Goal: Information Seeking & Learning: Learn about a topic

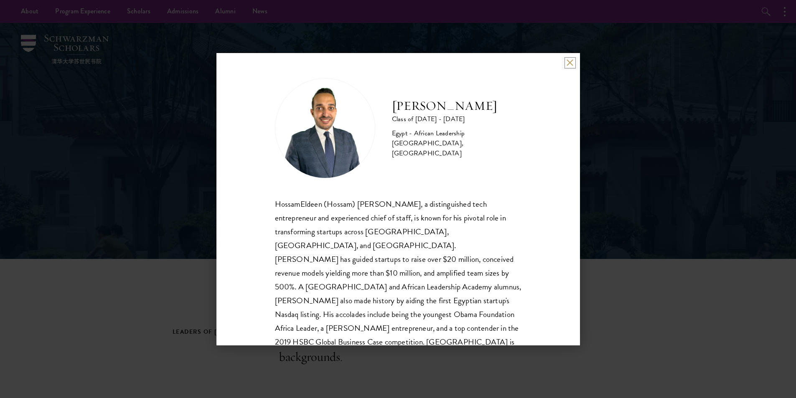
click at [568, 63] on button at bounding box center [569, 62] width 7 height 7
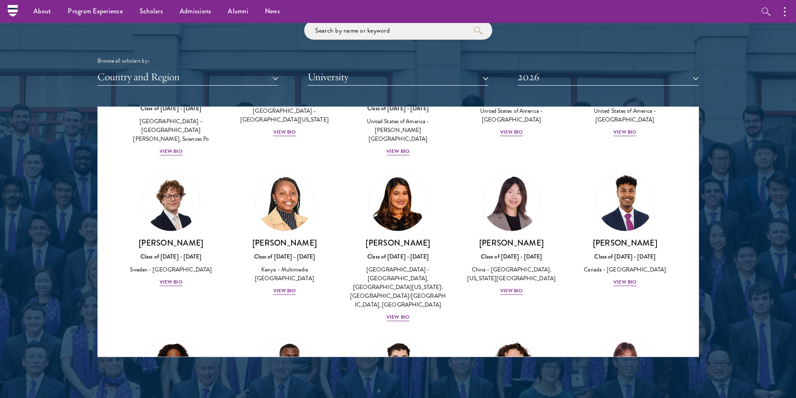
scroll to position [1378, 0]
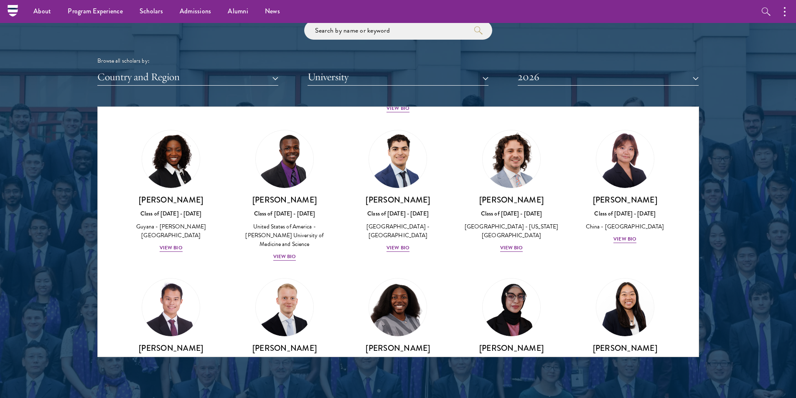
click at [284, 347] on div "[PERSON_NAME] Class of [DATE] - [DATE] [GEOGRAPHIC_DATA] - [GEOGRAPHIC_DATA] - …" at bounding box center [285, 340] width 114 height 140
click at [284, 392] on div "View Bio" at bounding box center [284, 396] width 23 height 8
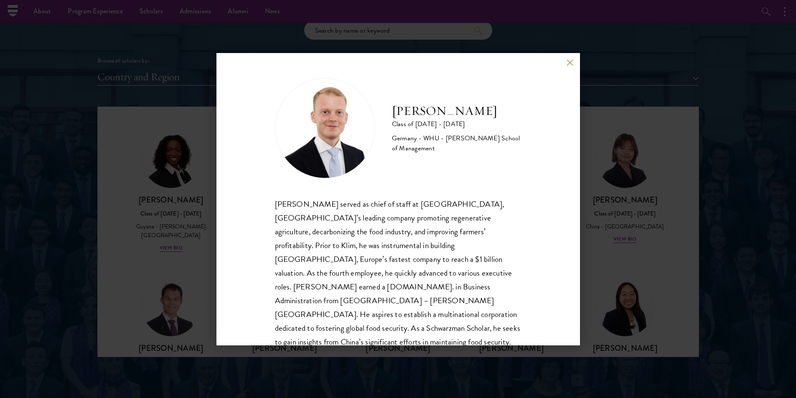
click at [626, 229] on div "[PERSON_NAME] Class of [DATE] - [DATE] [GEOGRAPHIC_DATA] - [GEOGRAPHIC_DATA] - …" at bounding box center [398, 199] width 796 height 398
click at [569, 63] on button at bounding box center [569, 62] width 7 height 7
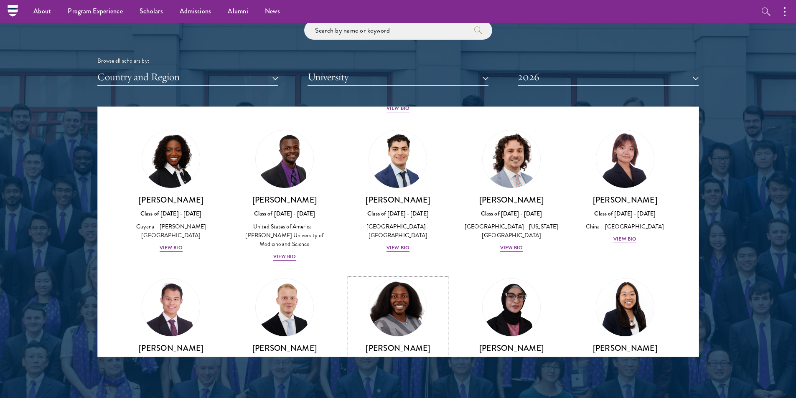
click at [407, 343] on div "[PERSON_NAME] Class of [DATE] - [DATE] [GEOGRAPHIC_DATA] - [GEOGRAPHIC_DATA], […" at bounding box center [398, 381] width 97 height 76
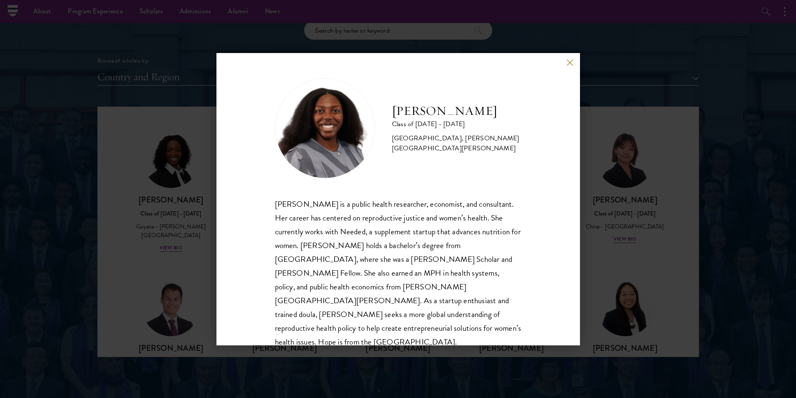
click at [566, 65] on div "[PERSON_NAME] Class of [DATE] - [DATE] [GEOGRAPHIC_DATA] - [GEOGRAPHIC_DATA], […" at bounding box center [397, 199] width 363 height 292
click at [568, 65] on button at bounding box center [569, 62] width 7 height 7
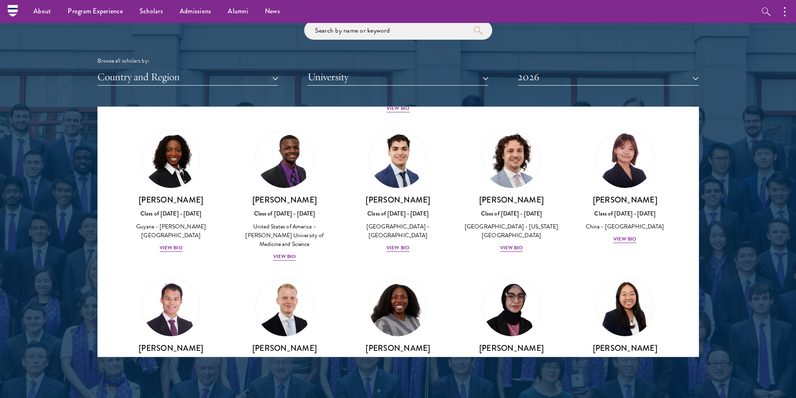
click at [616, 87] on div "Scholar Directory Congratulations and welcome to the Schwarzman Scholars Class …" at bounding box center [397, 144] width 601 height 425
click at [615, 79] on button "2026" at bounding box center [608, 77] width 181 height 17
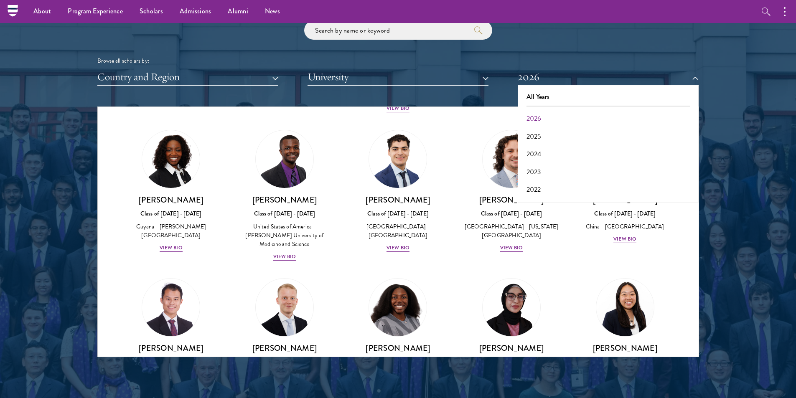
click at [425, 88] on div "Scholar Directory Congratulations and welcome to the Schwarzman Scholars Class …" at bounding box center [397, 144] width 601 height 425
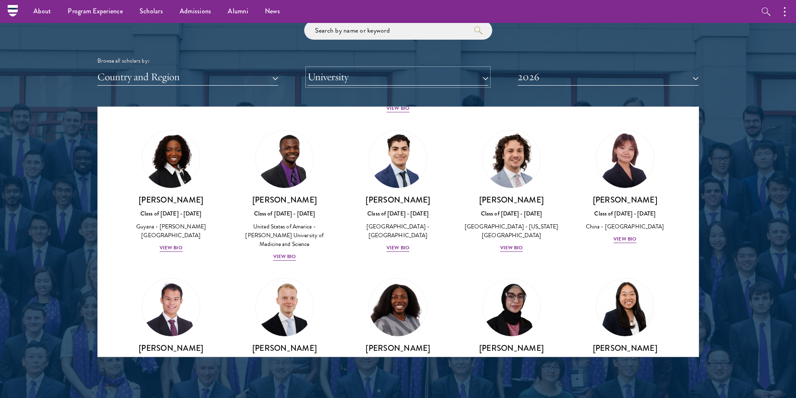
click at [430, 82] on button "University" at bounding box center [397, 77] width 181 height 17
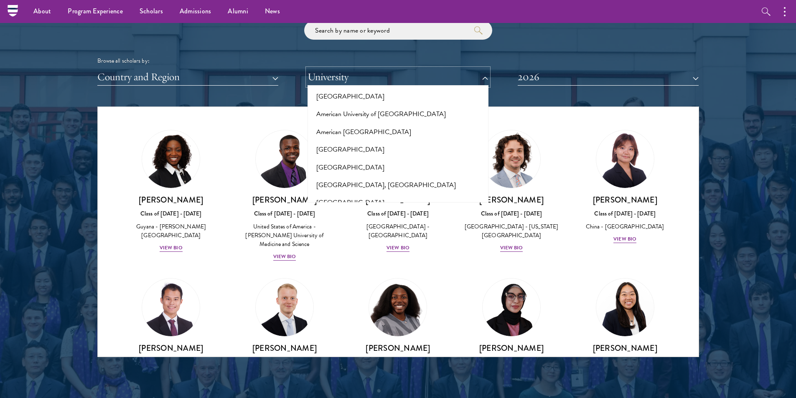
scroll to position [209, 0]
click at [376, 79] on button "University" at bounding box center [397, 77] width 181 height 17
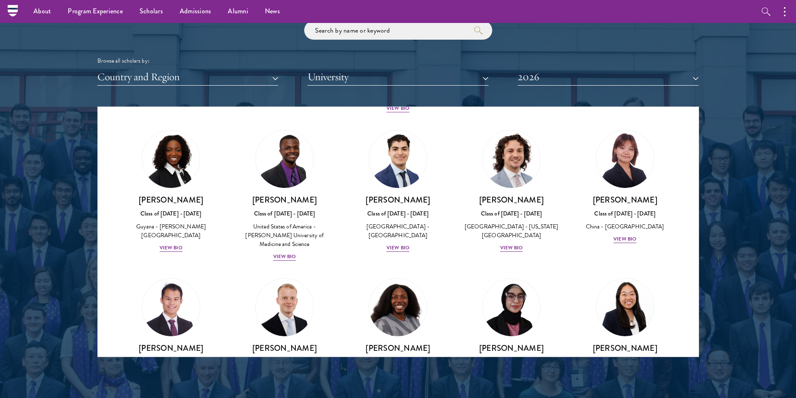
click at [245, 86] on div "Scholar Directory Congratulations and welcome to the Schwarzman Scholars Class …" at bounding box center [397, 144] width 601 height 425
click at [360, 81] on button "University" at bounding box center [397, 77] width 181 height 17
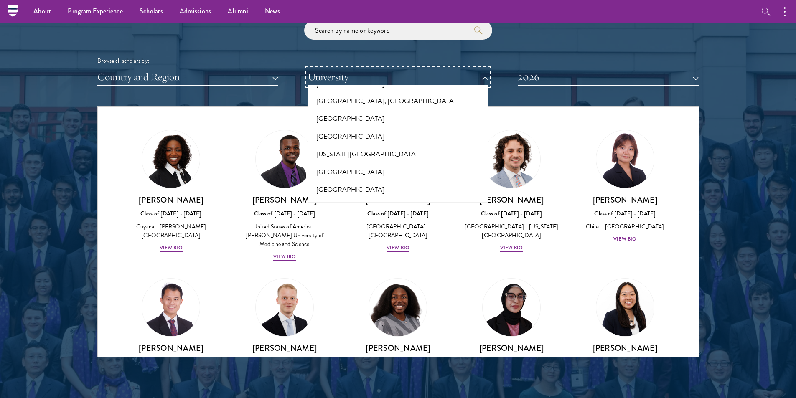
scroll to position [352, 0]
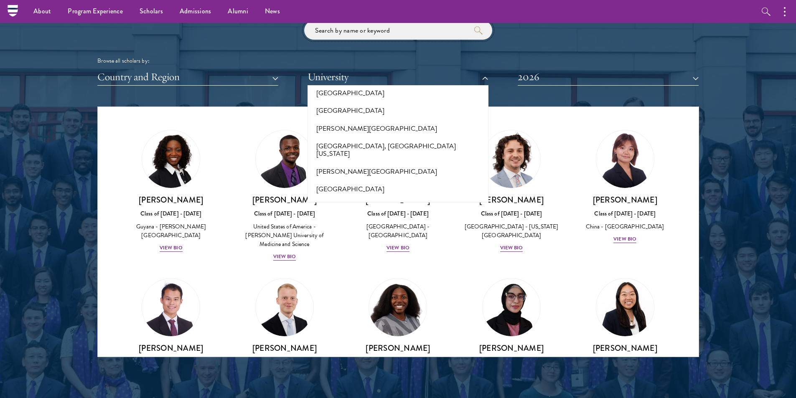
click at [421, 38] on input "search" at bounding box center [398, 30] width 188 height 19
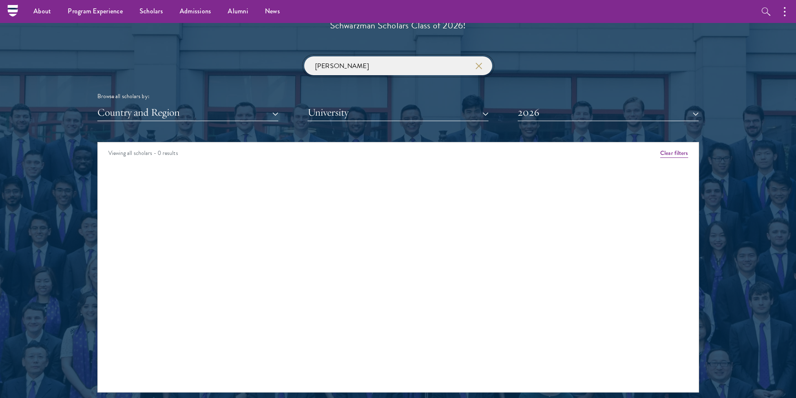
scroll to position [877, 0]
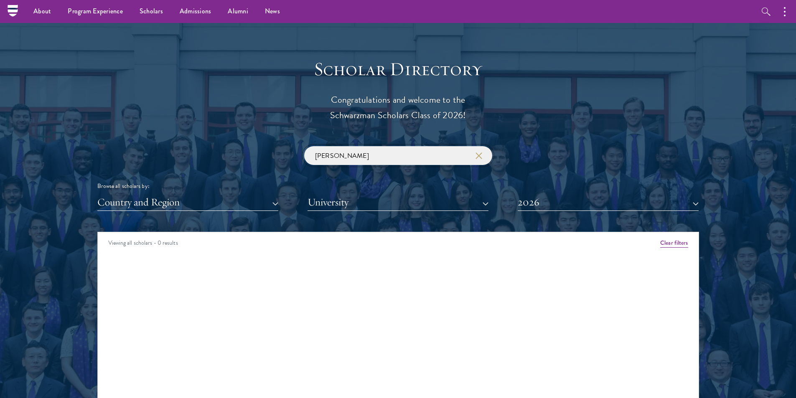
type input "[PERSON_NAME]"
click at [481, 157] on icon "button" at bounding box center [478, 155] width 7 height 7
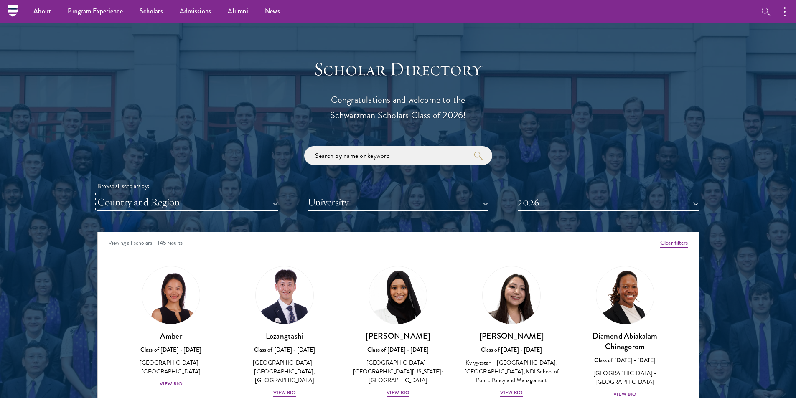
click at [161, 208] on button "Country and Region" at bounding box center [187, 202] width 181 height 17
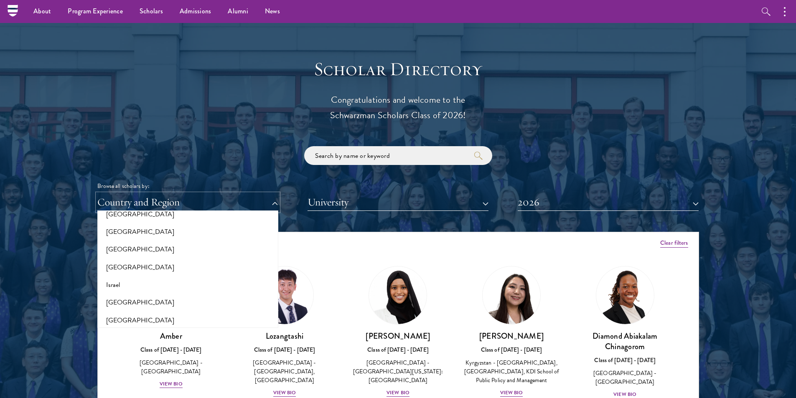
scroll to position [752, 0]
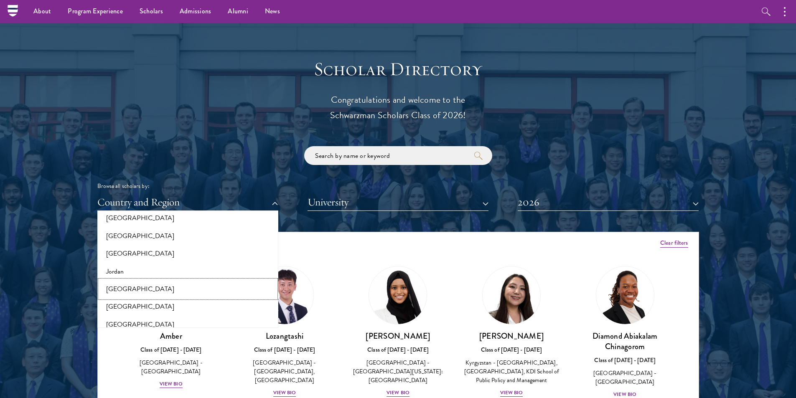
drag, startPoint x: 140, startPoint y: 286, endPoint x: 306, endPoint y: 258, distance: 169.0
click at [139, 286] on button "[GEOGRAPHIC_DATA]" at bounding box center [188, 289] width 176 height 18
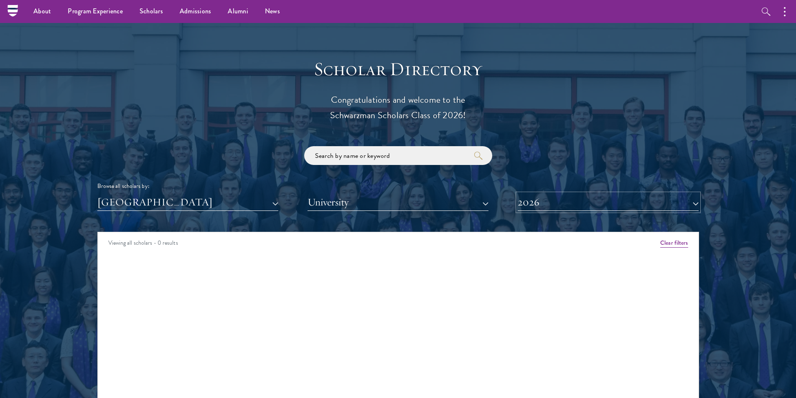
click at [573, 211] on button "2026" at bounding box center [608, 202] width 181 height 17
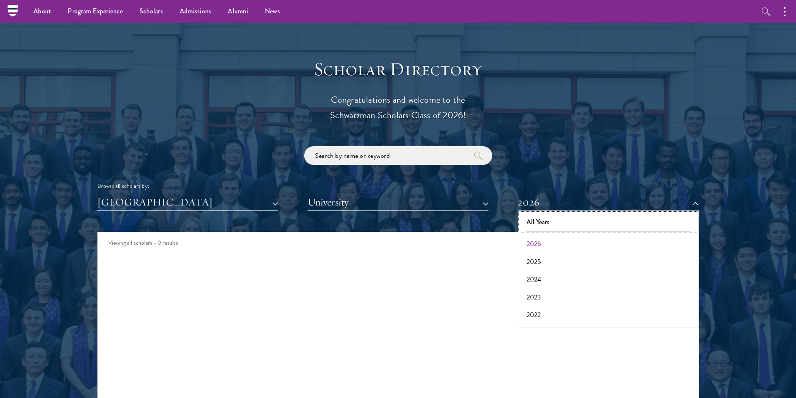
click at [553, 222] on button "All Years" at bounding box center [608, 222] width 176 height 18
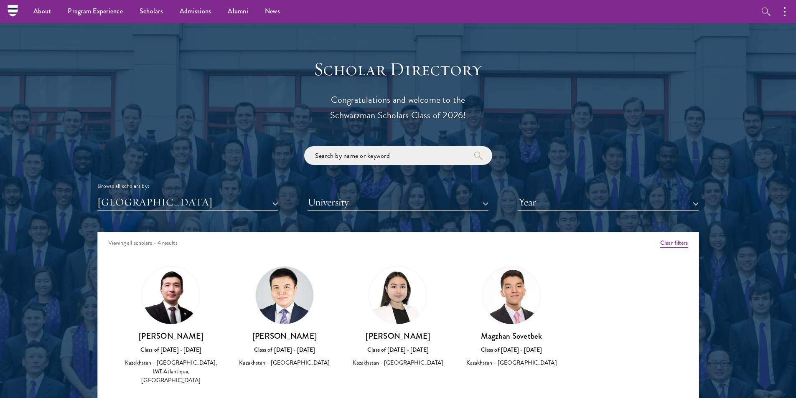
click at [401, 294] on img at bounding box center [398, 295] width 58 height 58
drag, startPoint x: 414, startPoint y: 326, endPoint x: 407, endPoint y: 344, distance: 18.8
click at [412, 331] on div "[PERSON_NAME] Class of [DATE] - [DATE] [GEOGRAPHIC_DATA] - [GEOGRAPHIC_DATA]" at bounding box center [398, 317] width 97 height 102
click at [406, 346] on div "Class of [DATE] - [DATE]" at bounding box center [398, 349] width 97 height 9
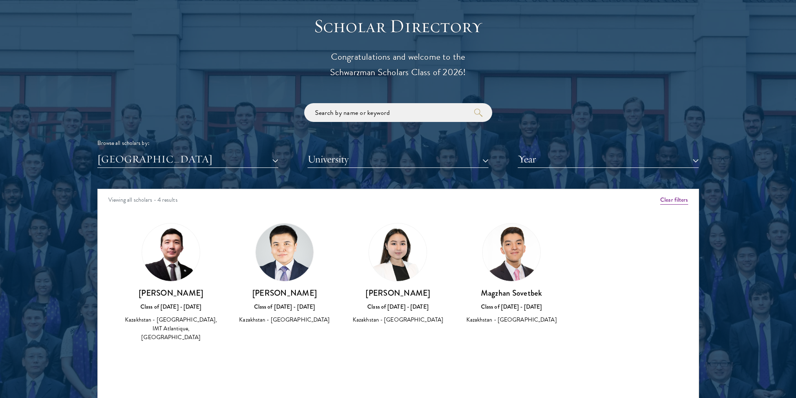
scroll to position [961, 0]
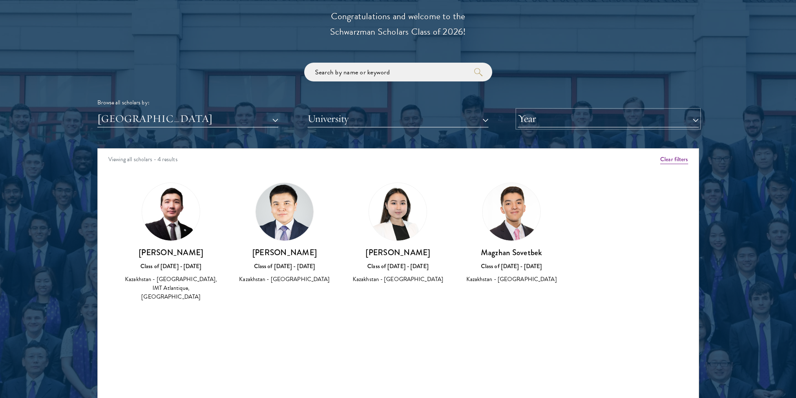
click at [550, 119] on button "Year" at bounding box center [608, 118] width 181 height 17
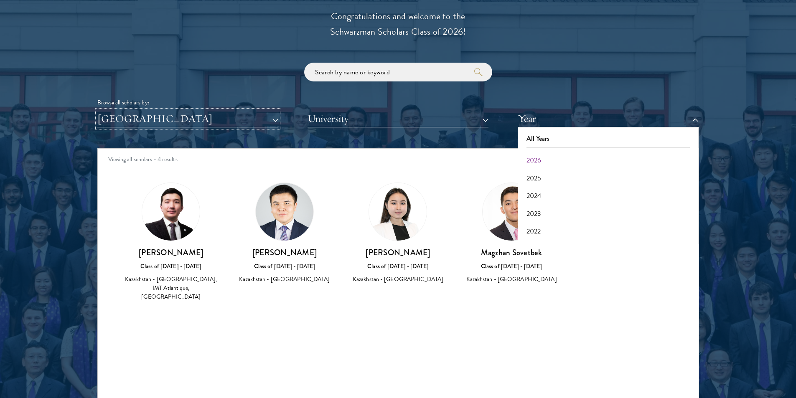
click at [259, 124] on button "[GEOGRAPHIC_DATA]" at bounding box center [187, 118] width 181 height 17
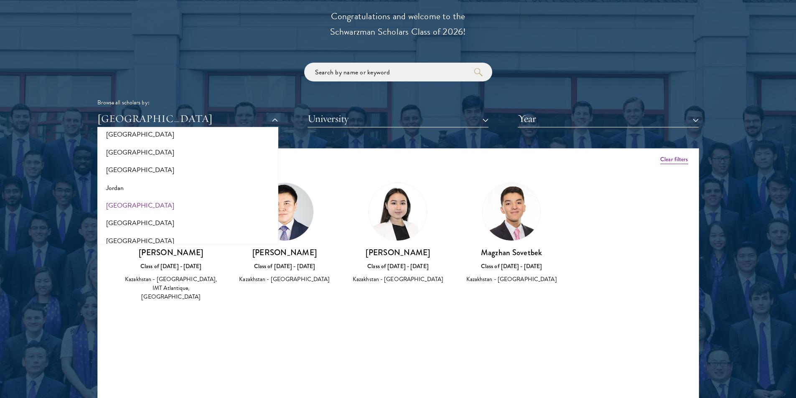
click at [145, 246] on div "[PERSON_NAME] Class of [DATE] - [DATE] [GEOGRAPHIC_DATA] - [GEOGRAPHIC_DATA], I…" at bounding box center [171, 242] width 97 height 119
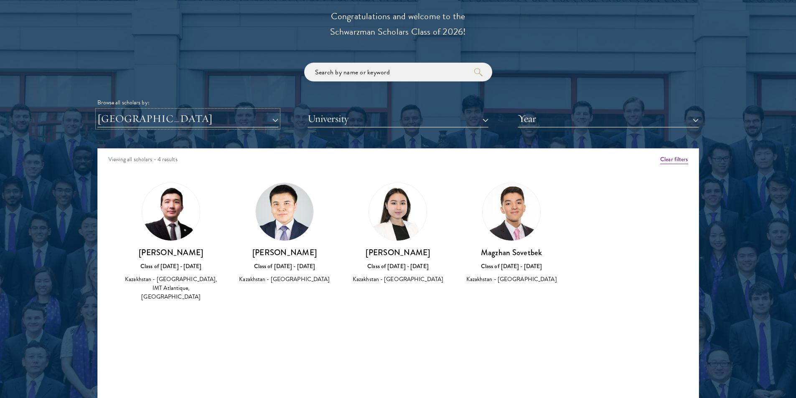
click at [208, 122] on button "[GEOGRAPHIC_DATA]" at bounding box center [187, 118] width 181 height 17
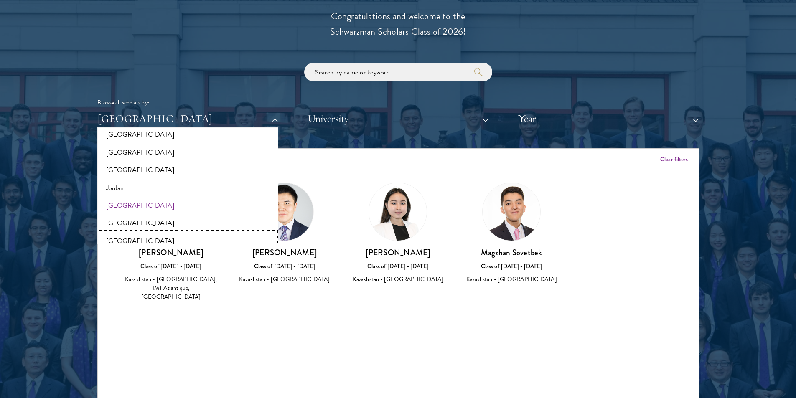
click at [129, 236] on button "[GEOGRAPHIC_DATA]" at bounding box center [188, 241] width 176 height 18
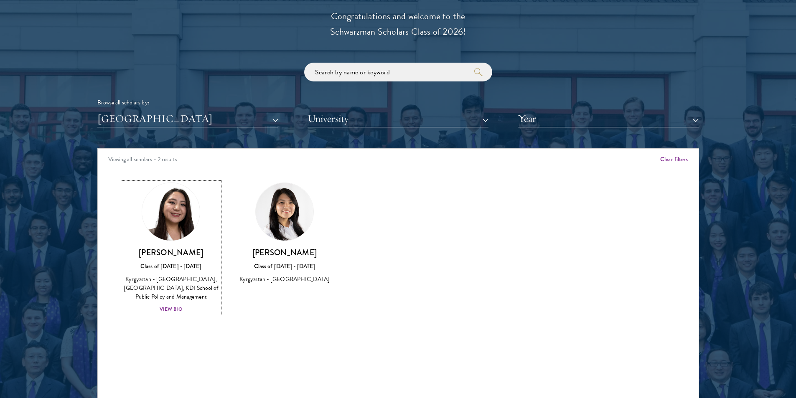
click at [169, 313] on div "View Bio" at bounding box center [171, 309] width 23 height 8
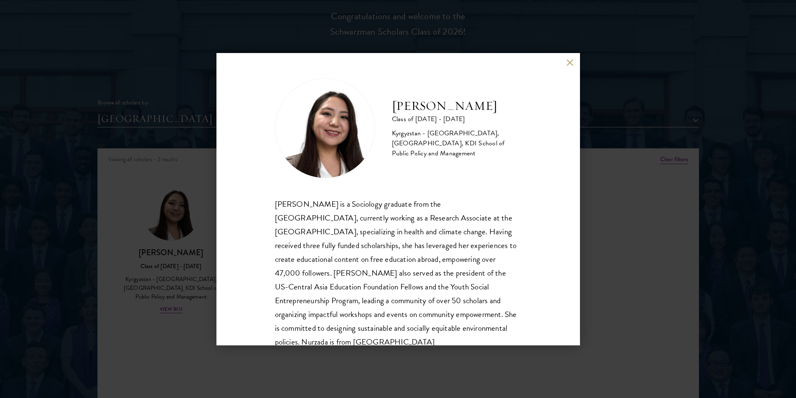
scroll to position [28, 0]
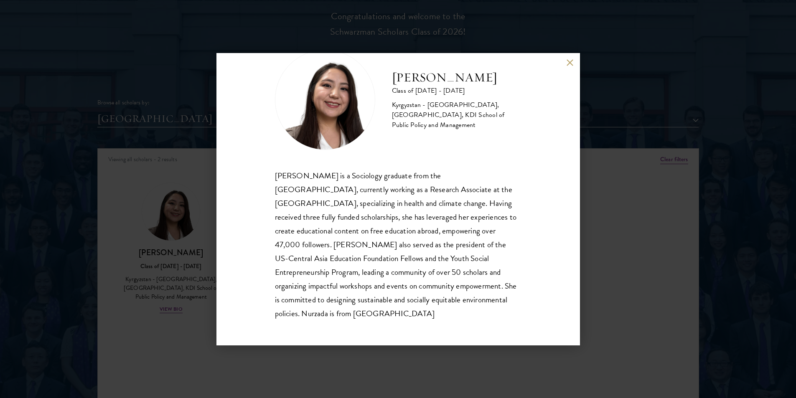
click at [572, 59] on button at bounding box center [569, 62] width 7 height 7
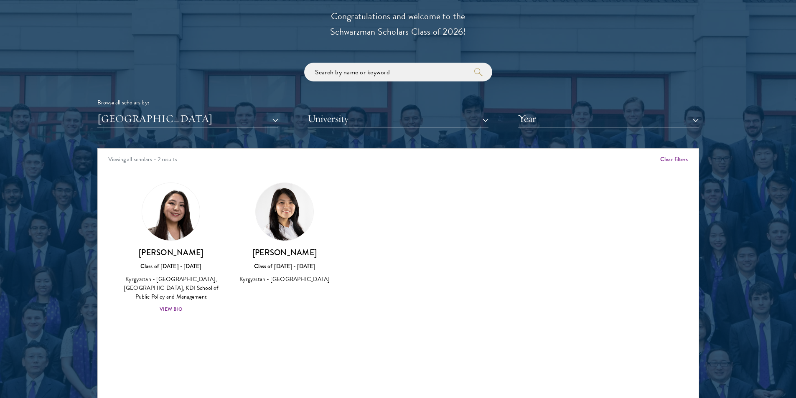
click at [277, 249] on h3 "[PERSON_NAME]" at bounding box center [284, 252] width 97 height 10
click at [304, 254] on h3 "[PERSON_NAME]" at bounding box center [284, 252] width 97 height 10
click at [234, 117] on button "[GEOGRAPHIC_DATA]" at bounding box center [187, 118] width 181 height 17
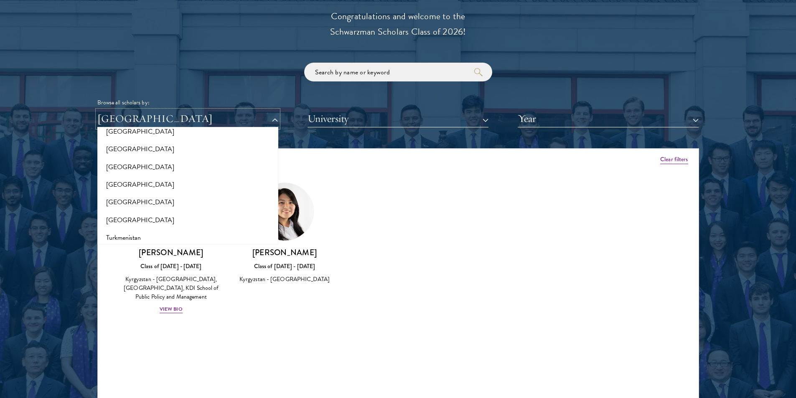
scroll to position [1629, 0]
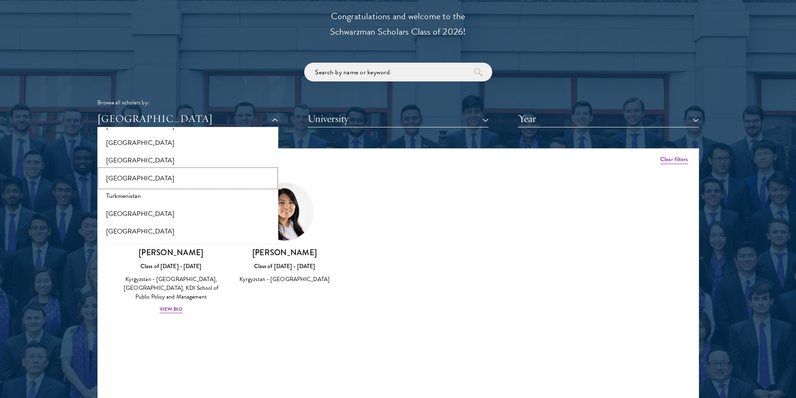
click at [119, 183] on button "[GEOGRAPHIC_DATA]" at bounding box center [188, 179] width 176 height 18
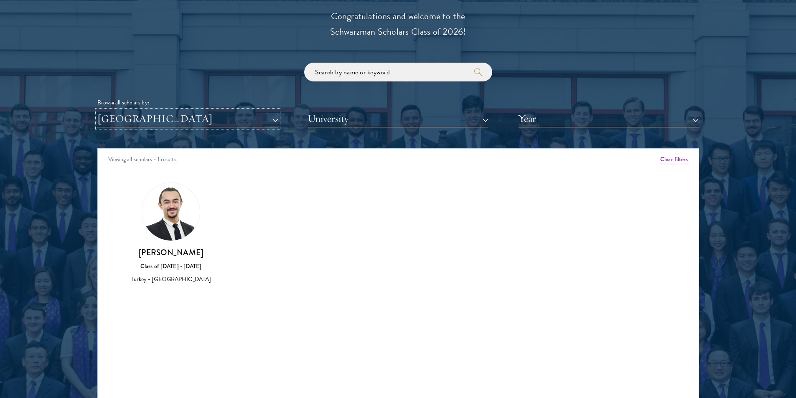
click at [190, 120] on button "[GEOGRAPHIC_DATA]" at bounding box center [187, 118] width 181 height 17
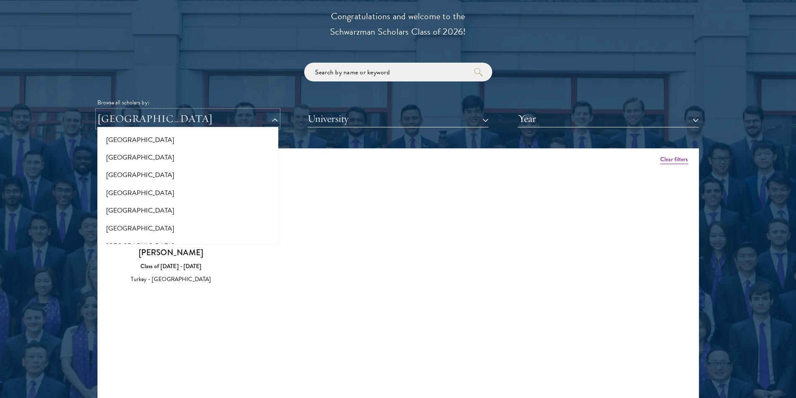
scroll to position [1668, 0]
click at [157, 159] on button "Turkmenistan" at bounding box center [188, 157] width 176 height 18
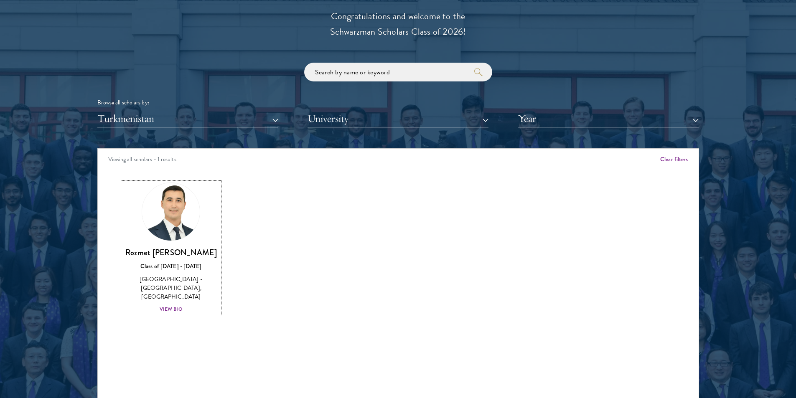
click at [181, 305] on div "View Bio" at bounding box center [171, 309] width 23 height 8
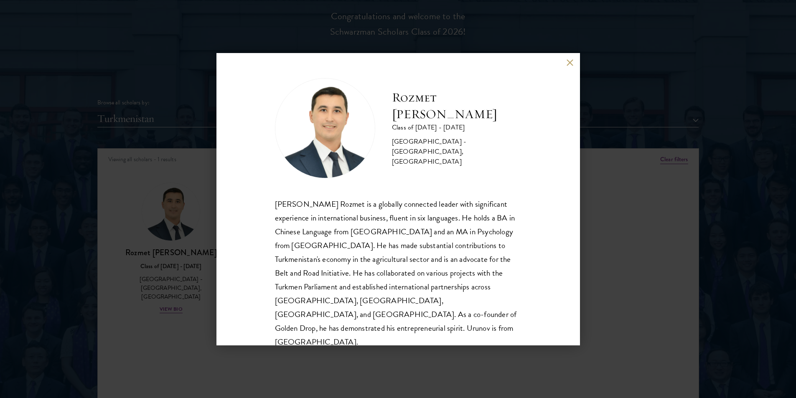
scroll to position [15, 0]
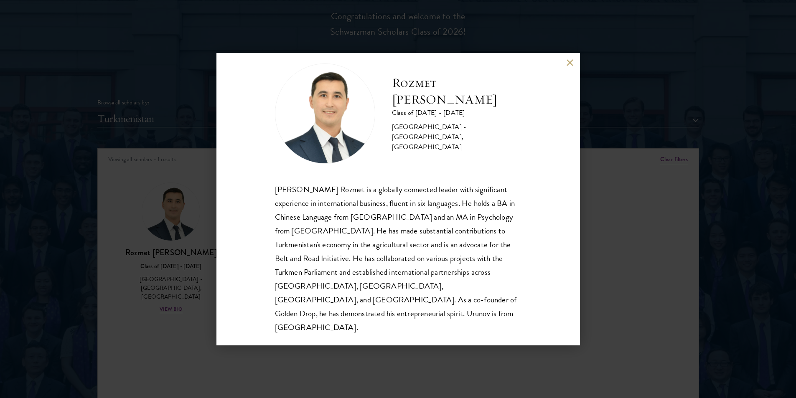
click at [569, 62] on button at bounding box center [569, 62] width 7 height 7
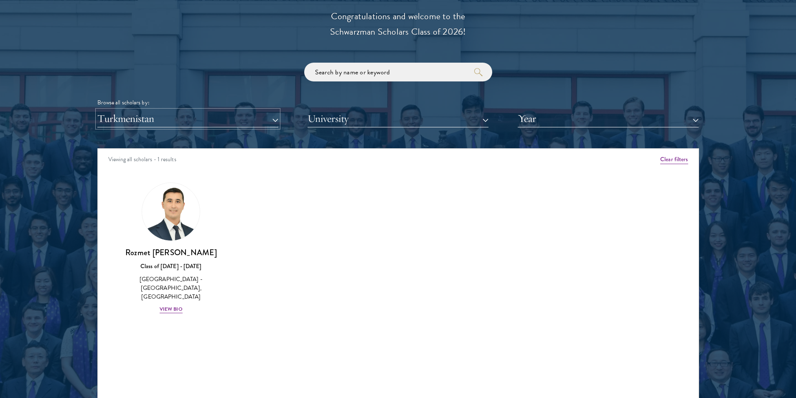
click at [193, 120] on button "Turkmenistan" at bounding box center [187, 118] width 181 height 17
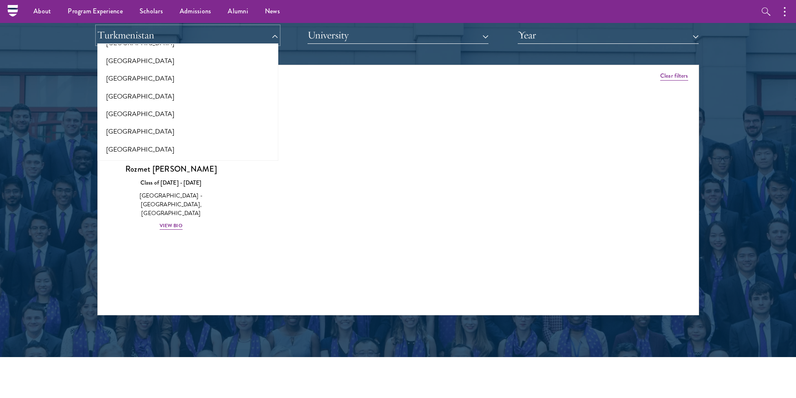
scroll to position [877, 0]
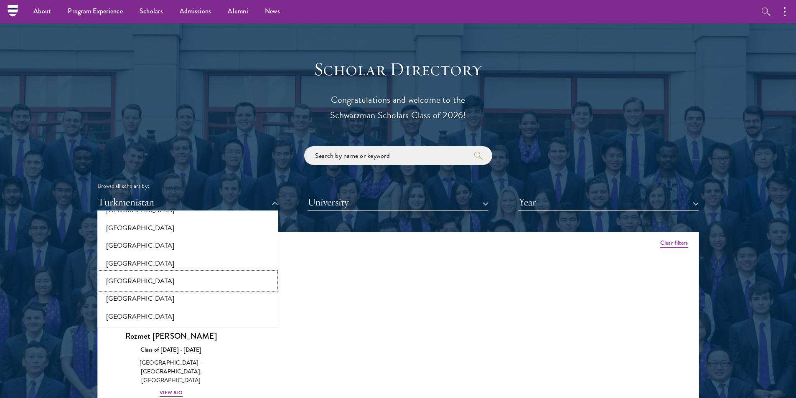
click at [128, 286] on button "[GEOGRAPHIC_DATA]" at bounding box center [188, 281] width 176 height 18
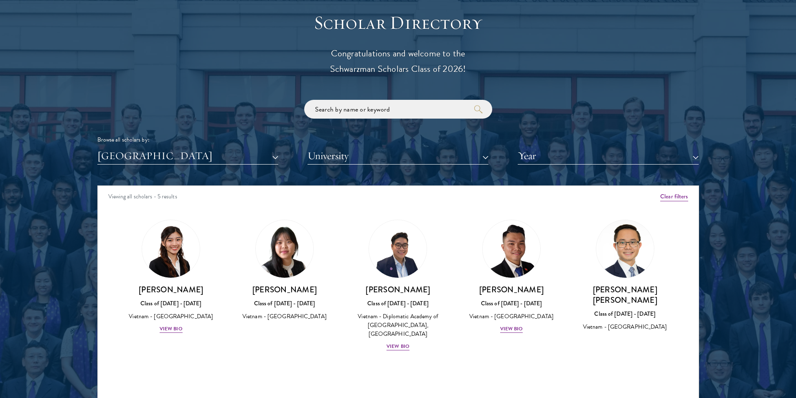
scroll to position [961, 0]
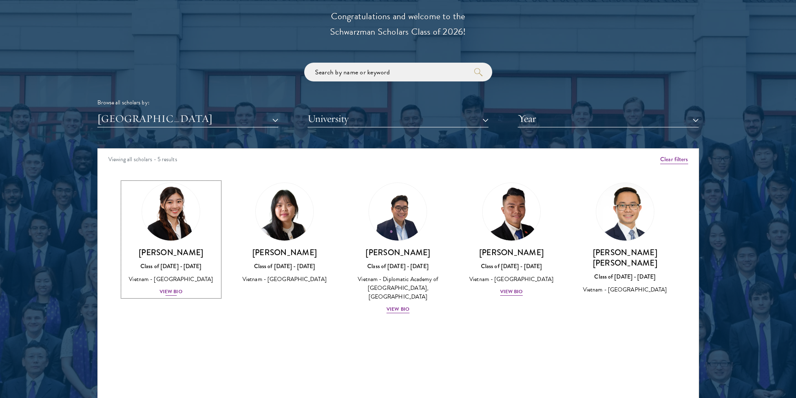
click at [173, 295] on div "View Bio" at bounding box center [171, 292] width 23 height 8
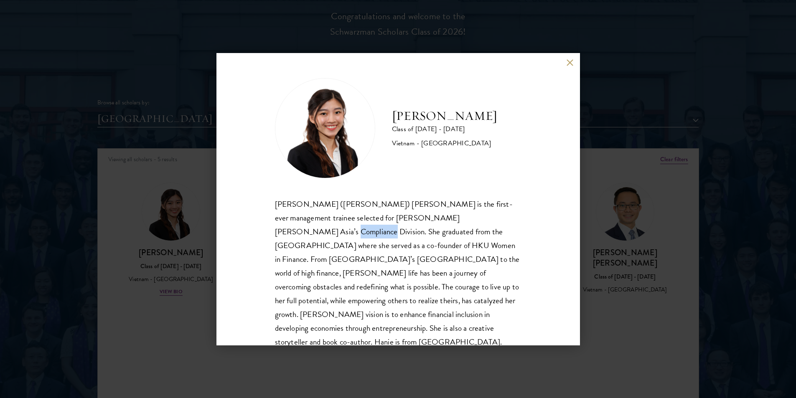
drag, startPoint x: 457, startPoint y: 221, endPoint x: 489, endPoint y: 221, distance: 32.2
click at [489, 221] on div "[PERSON_NAME] ([PERSON_NAME]) [PERSON_NAME] is the first-ever management traine…" at bounding box center [398, 273] width 246 height 152
drag, startPoint x: 354, startPoint y: 231, endPoint x: 501, endPoint y: 233, distance: 146.6
click at [501, 233] on div "[PERSON_NAME] ([PERSON_NAME]) [PERSON_NAME] is the first-ever management traine…" at bounding box center [398, 273] width 246 height 152
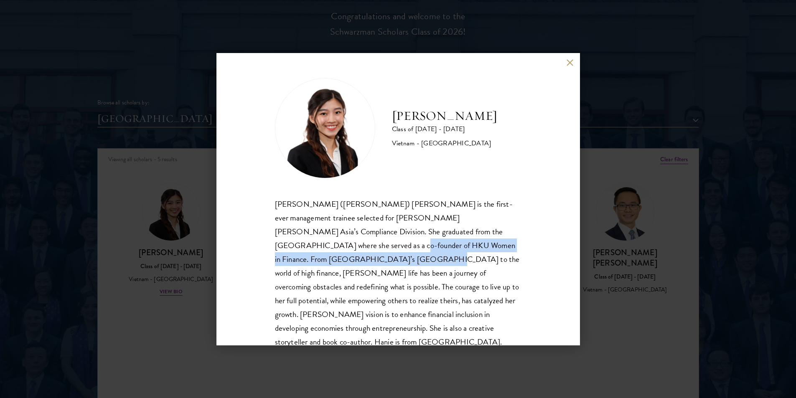
drag, startPoint x: 286, startPoint y: 250, endPoint x: 515, endPoint y: 250, distance: 228.9
click at [515, 250] on div "[PERSON_NAME] Class of [DATE] - [DATE] [GEOGRAPHIC_DATA] - [GEOGRAPHIC_DATA] [P…" at bounding box center [397, 199] width 363 height 292
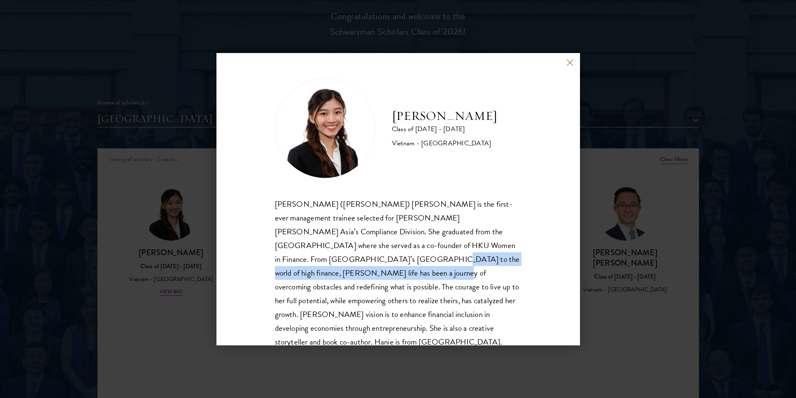
drag, startPoint x: 270, startPoint y: 261, endPoint x: 505, endPoint y: 264, distance: 234.8
click at [505, 264] on div "[PERSON_NAME] Class of [DATE] - [DATE] [GEOGRAPHIC_DATA] - [GEOGRAPHIC_DATA] [P…" at bounding box center [397, 199] width 363 height 292
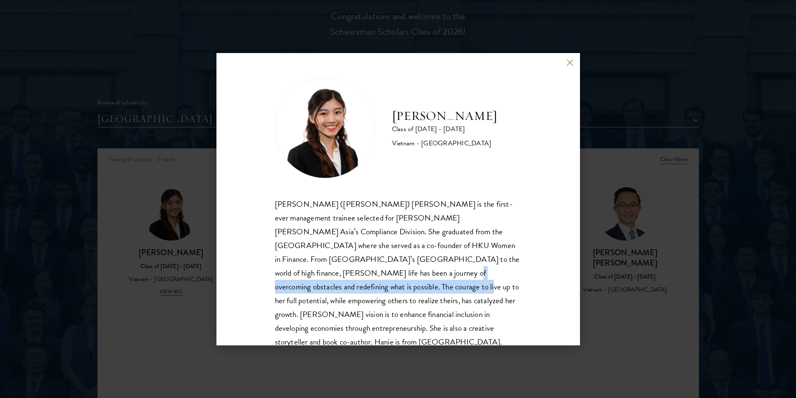
drag, startPoint x: 271, startPoint y: 274, endPoint x: 496, endPoint y: 276, distance: 224.7
click at [496, 276] on div "[PERSON_NAME] Class of [DATE] - [DATE] [GEOGRAPHIC_DATA] - [GEOGRAPHIC_DATA] [P…" at bounding box center [397, 199] width 363 height 292
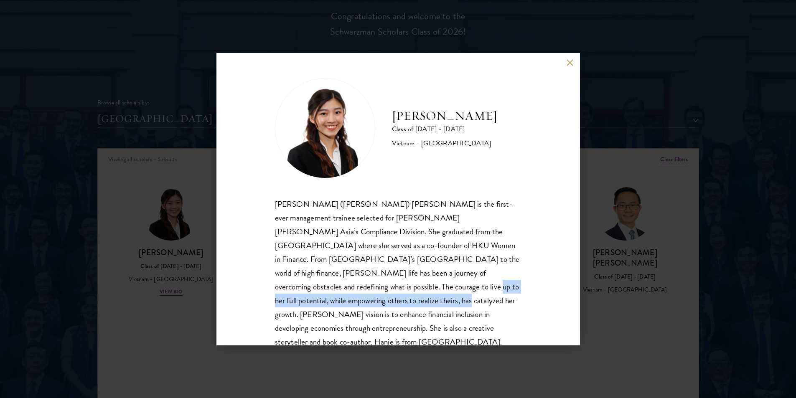
drag, startPoint x: 273, startPoint y: 286, endPoint x: 495, endPoint y: 292, distance: 221.5
click at [495, 292] on div "[PERSON_NAME] Class of [DATE] - [DATE] [GEOGRAPHIC_DATA] - [GEOGRAPHIC_DATA] [P…" at bounding box center [397, 199] width 363 height 292
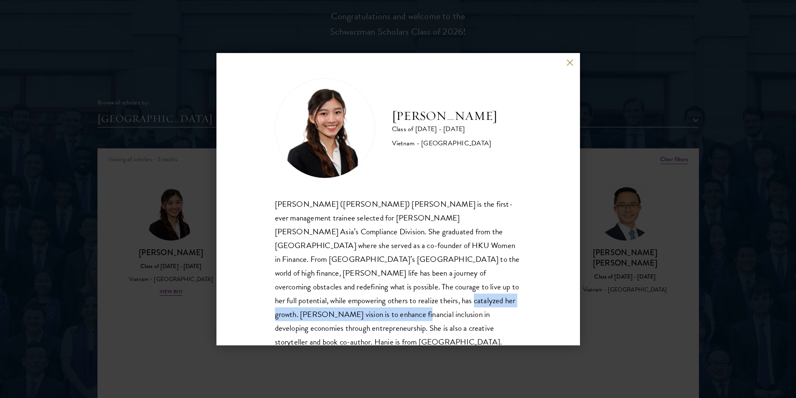
drag, startPoint x: 275, startPoint y: 302, endPoint x: 474, endPoint y: 301, distance: 199.2
click at [474, 301] on div "[PERSON_NAME] ([PERSON_NAME]) [PERSON_NAME] is the first-ever management traine…" at bounding box center [398, 273] width 246 height 152
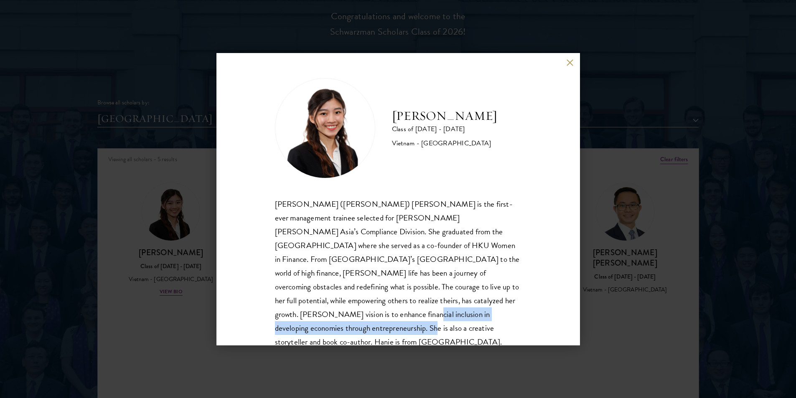
drag, startPoint x: 282, startPoint y: 315, endPoint x: 490, endPoint y: 315, distance: 208.0
click at [490, 315] on div "[PERSON_NAME] ([PERSON_NAME]) [PERSON_NAME] is the first-ever management traine…" at bounding box center [398, 273] width 246 height 152
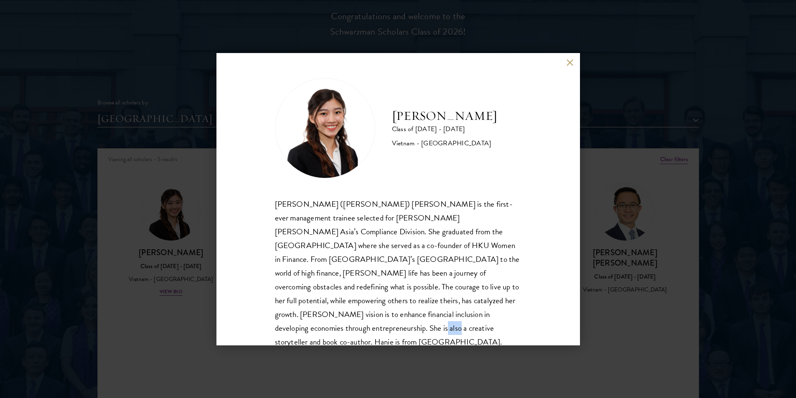
drag, startPoint x: 292, startPoint y: 325, endPoint x: 259, endPoint y: 324, distance: 32.6
click at [259, 324] on div "[PERSON_NAME] Class of [DATE] - [DATE] [GEOGRAPHIC_DATA] - [GEOGRAPHIC_DATA] [P…" at bounding box center [397, 199] width 363 height 292
click at [570, 65] on button at bounding box center [569, 62] width 7 height 7
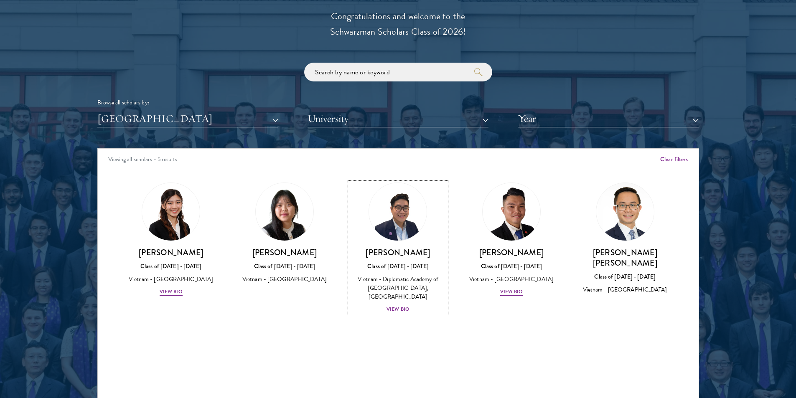
click at [409, 296] on div "[PERSON_NAME] Class of [DATE] - [DATE] [GEOGRAPHIC_DATA] - Diplomatic Academy o…" at bounding box center [398, 280] width 97 height 67
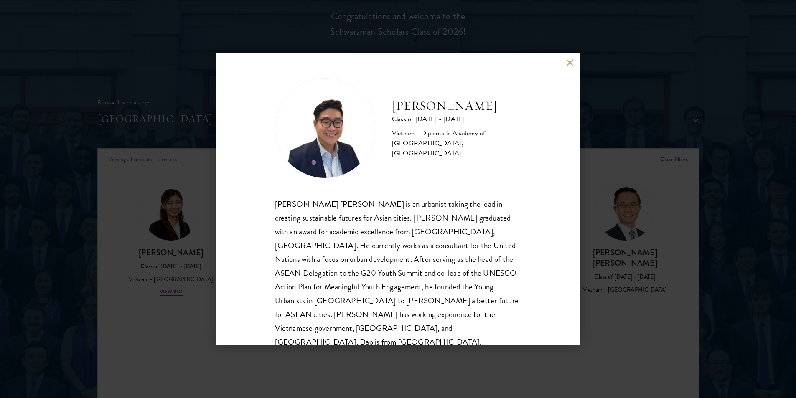
click at [567, 63] on button at bounding box center [569, 62] width 7 height 7
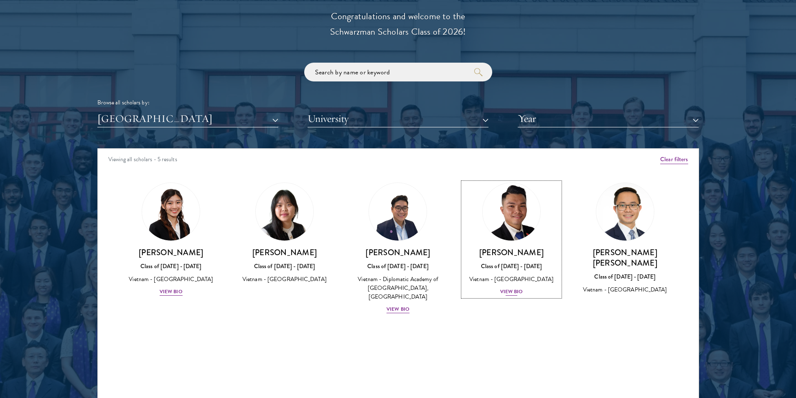
click at [520, 290] on div "View Bio" at bounding box center [511, 292] width 23 height 8
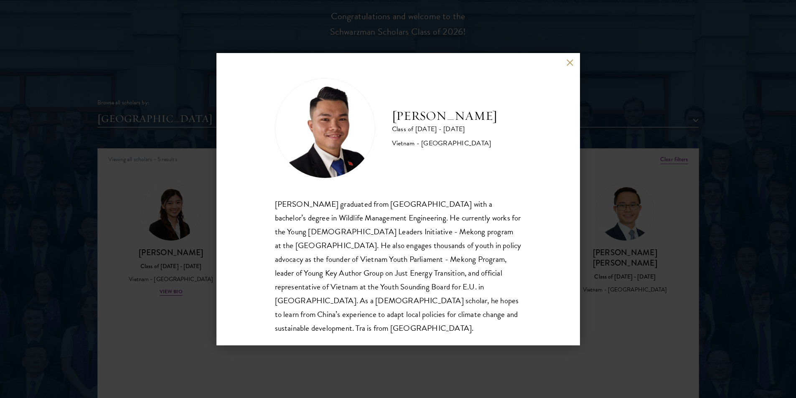
click at [572, 61] on button at bounding box center [569, 62] width 7 height 7
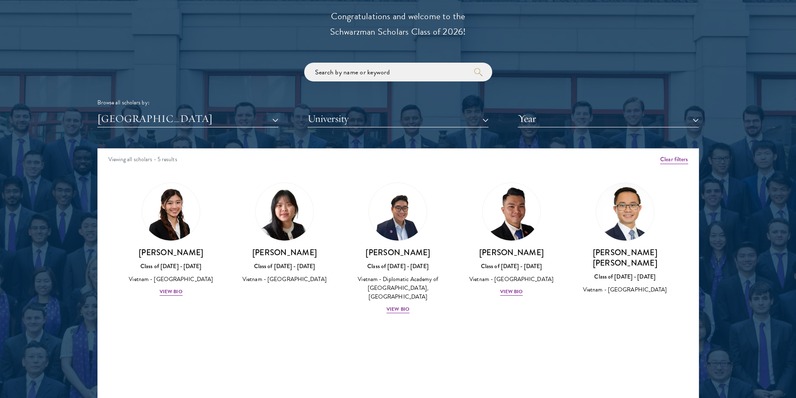
click at [168, 107] on div "Browse all scholars by:" at bounding box center [397, 102] width 601 height 9
click at [169, 114] on button "[GEOGRAPHIC_DATA]" at bounding box center [187, 118] width 181 height 17
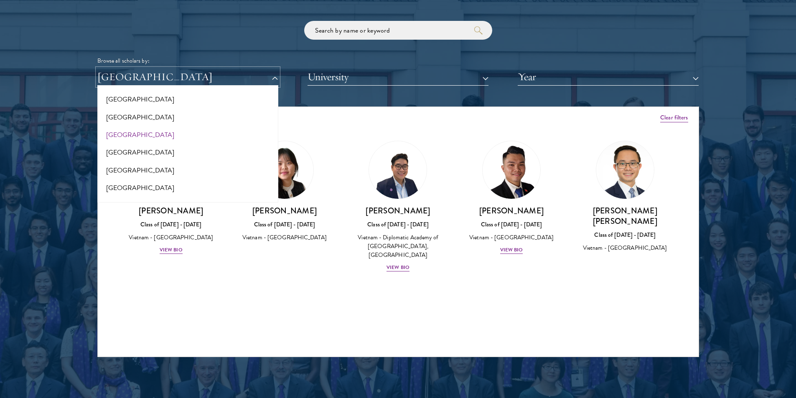
scroll to position [707, 0]
click at [155, 126] on button "Israel" at bounding box center [188, 120] width 176 height 18
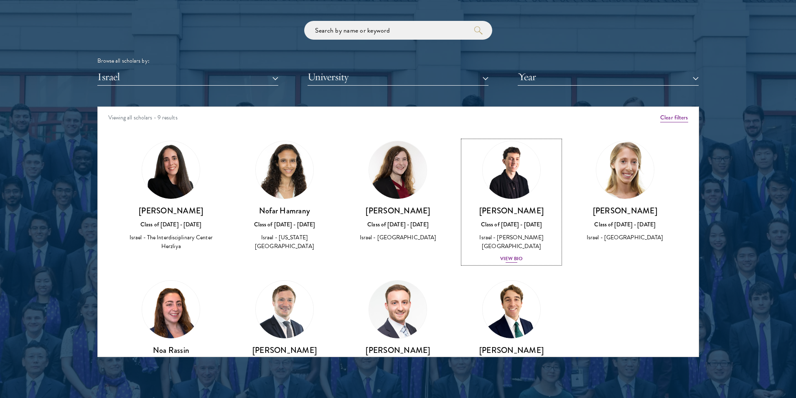
click at [507, 255] on div "View Bio" at bounding box center [511, 259] width 23 height 8
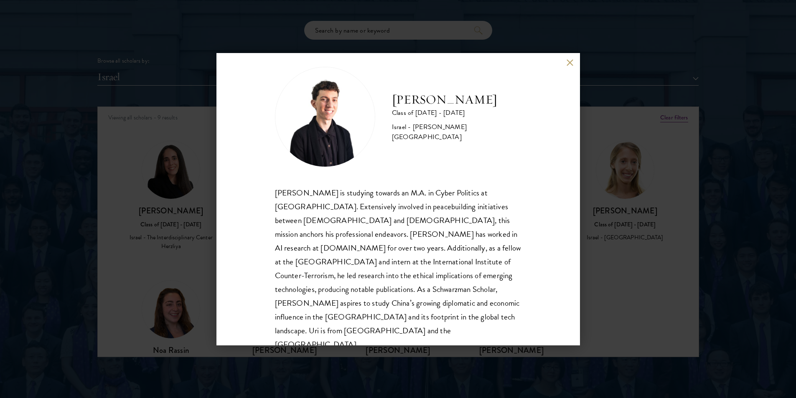
scroll to position [15, 0]
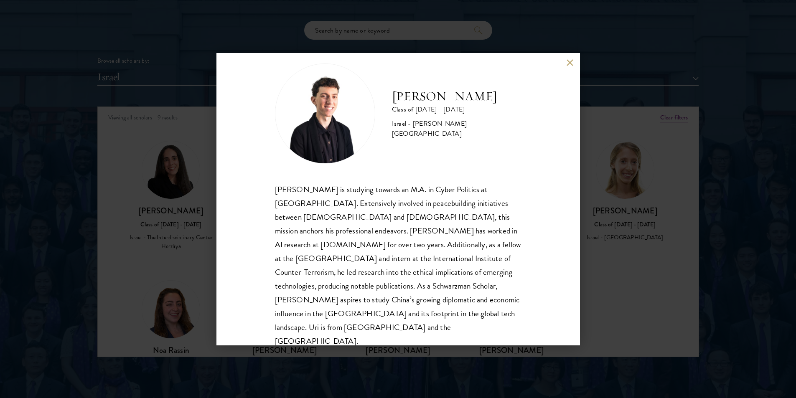
click at [572, 64] on button at bounding box center [569, 62] width 7 height 7
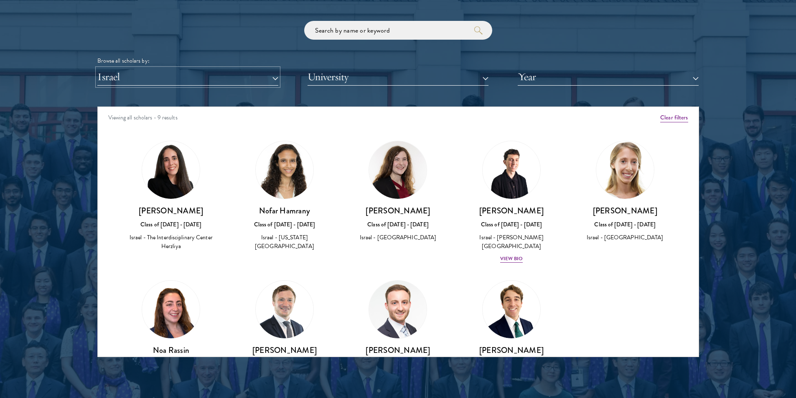
click at [223, 70] on button "Israel" at bounding box center [187, 77] width 181 height 17
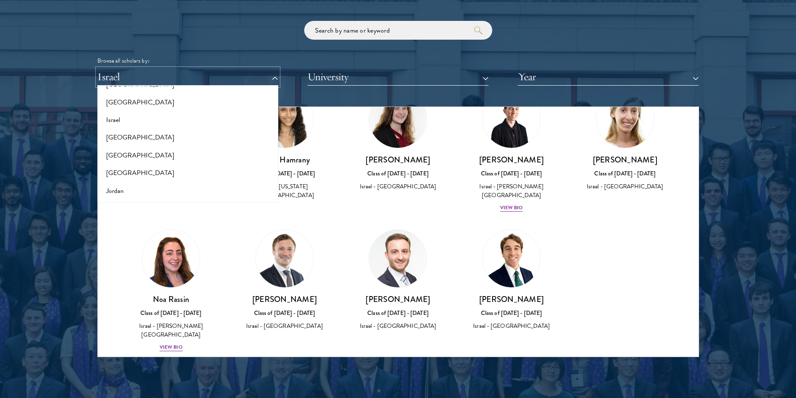
scroll to position [54, 0]
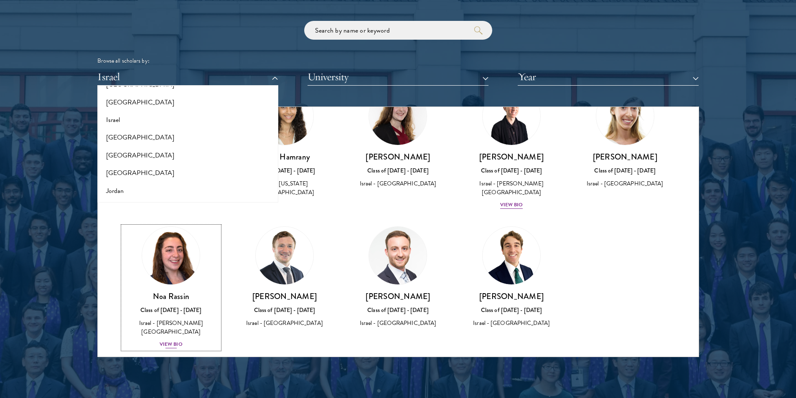
click at [183, 320] on div "[PERSON_NAME] Class of [DATE] - [DATE] Israel - [PERSON_NAME][GEOGRAPHIC_DATA] …" at bounding box center [171, 320] width 97 height 58
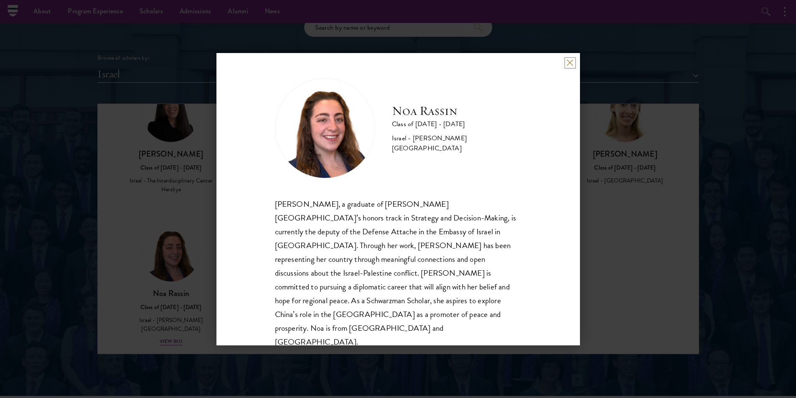
scroll to position [1002, 0]
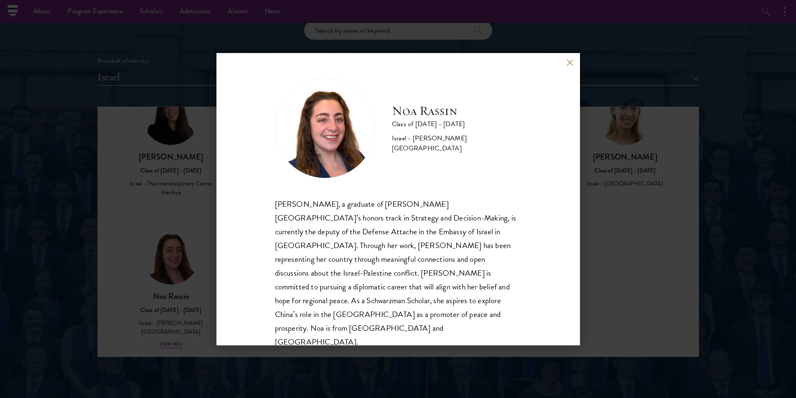
drag, startPoint x: 556, startPoint y: 214, endPoint x: 572, endPoint y: 209, distance: 17.0
click at [558, 214] on div "[PERSON_NAME] Class of [DATE] - [DATE] Israel - [PERSON_NAME][GEOGRAPHIC_DATA] …" at bounding box center [397, 199] width 363 height 292
click at [598, 208] on div "[PERSON_NAME] Class of [DATE] - [DATE] Israel - [PERSON_NAME][GEOGRAPHIC_DATA] …" at bounding box center [398, 199] width 796 height 398
click at [571, 66] on div "Browse all scholars by: [GEOGRAPHIC_DATA] All Countries and Regions [GEOGRAPHIC…" at bounding box center [397, 53] width 601 height 65
click at [571, 71] on button "Year" at bounding box center [608, 77] width 181 height 17
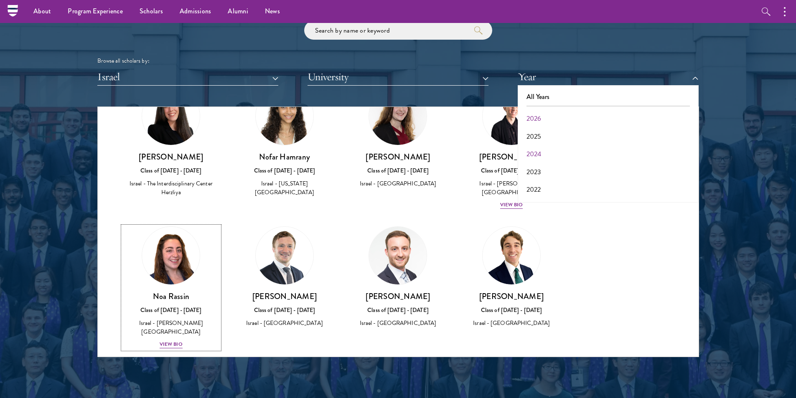
scroll to position [34, 0]
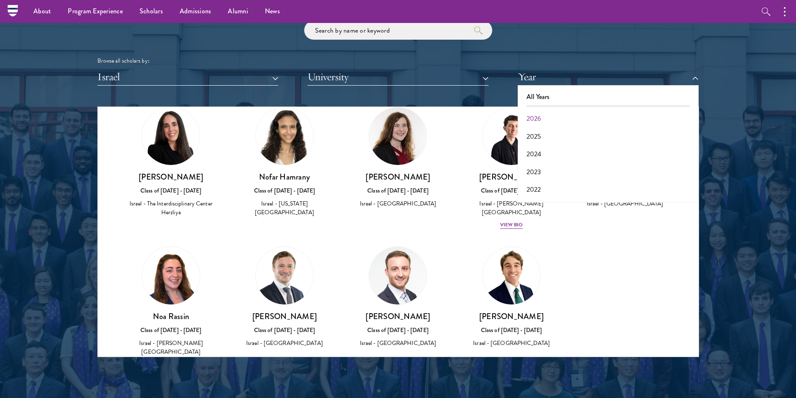
click at [592, 236] on div "Amber Class of [DATE] - [DATE] [GEOGRAPHIC_DATA] - [GEOGRAPHIC_DATA] View Bio C…" at bounding box center [398, 245] width 601 height 298
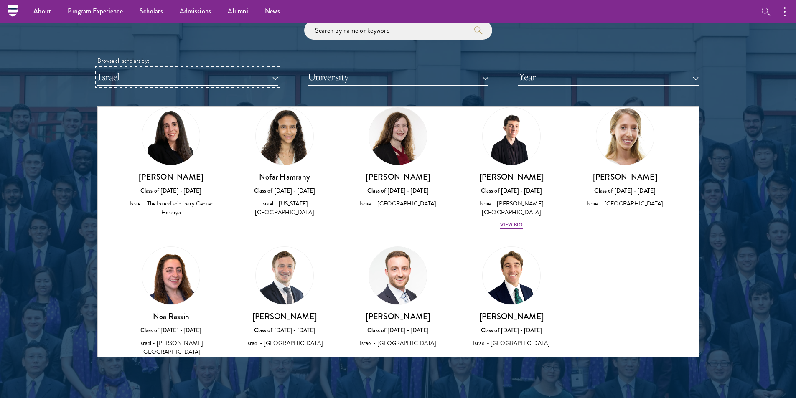
click at [216, 82] on button "Israel" at bounding box center [187, 77] width 181 height 17
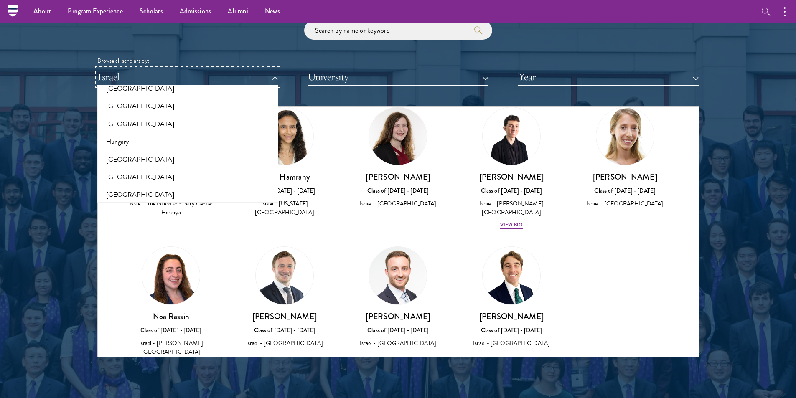
scroll to position [582, 0]
click at [171, 169] on button "[GEOGRAPHIC_DATA]" at bounding box center [188, 175] width 176 height 18
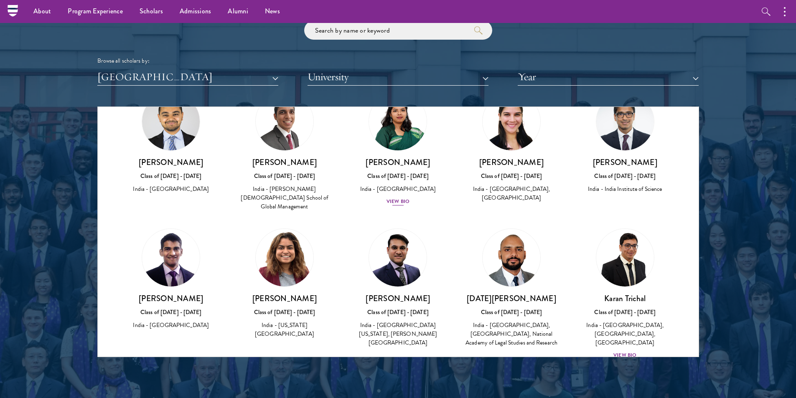
scroll to position [673, 0]
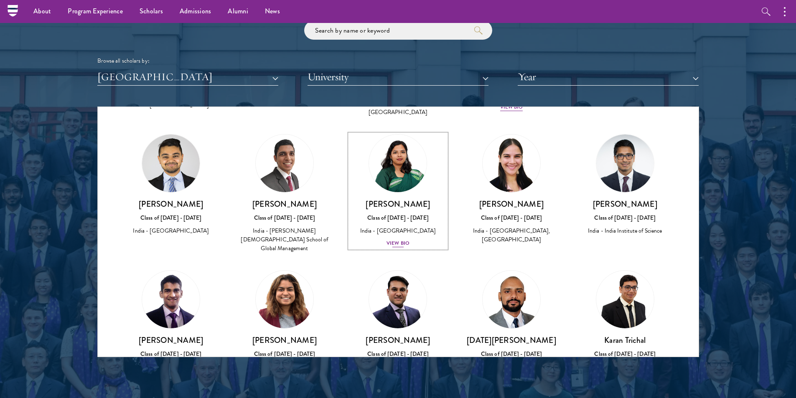
click at [413, 223] on div "[PERSON_NAME] Class of [DATE] - [DATE] [GEOGRAPHIC_DATA] - [GEOGRAPHIC_DATA] Vi…" at bounding box center [398, 223] width 97 height 49
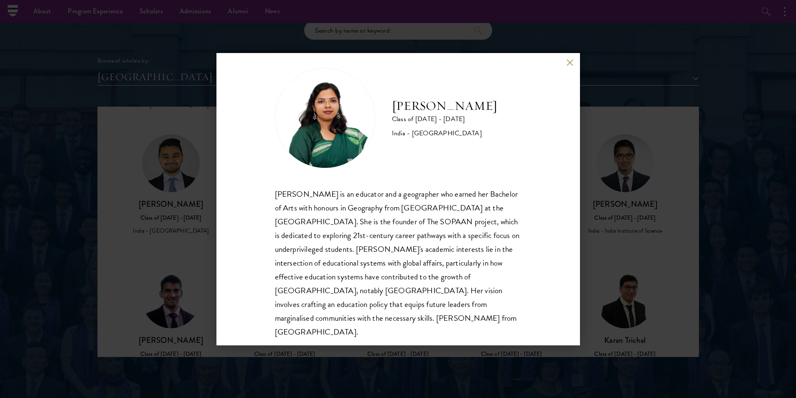
scroll to position [15, 0]
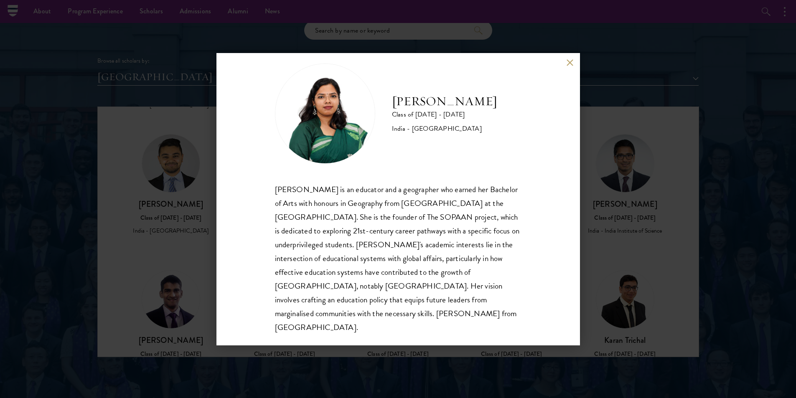
click at [567, 61] on button at bounding box center [569, 62] width 7 height 7
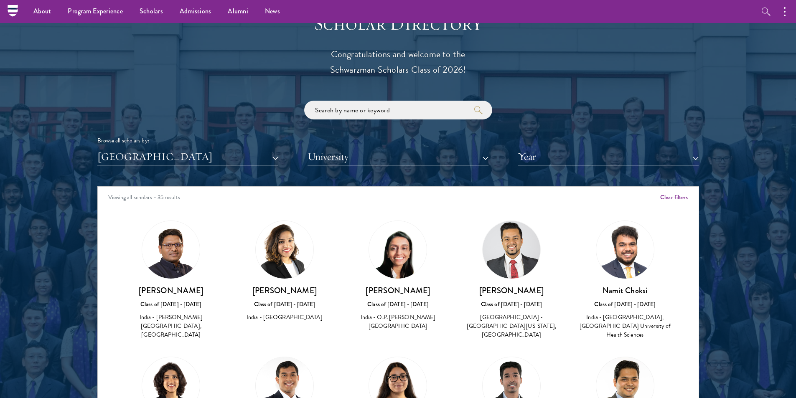
scroll to position [835, 0]
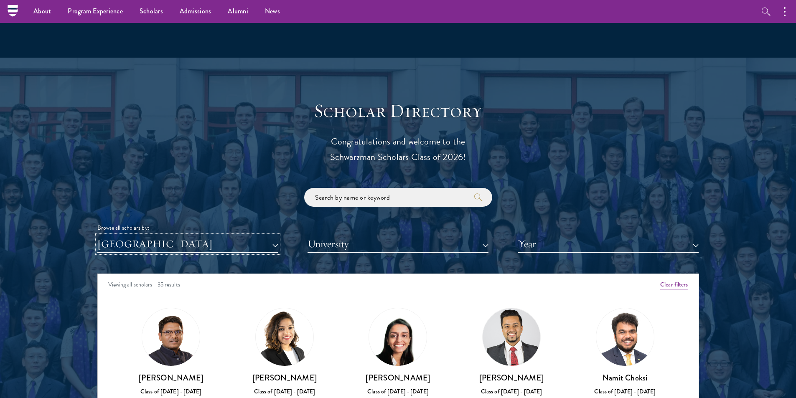
click at [249, 245] on button "[GEOGRAPHIC_DATA]" at bounding box center [187, 244] width 181 height 17
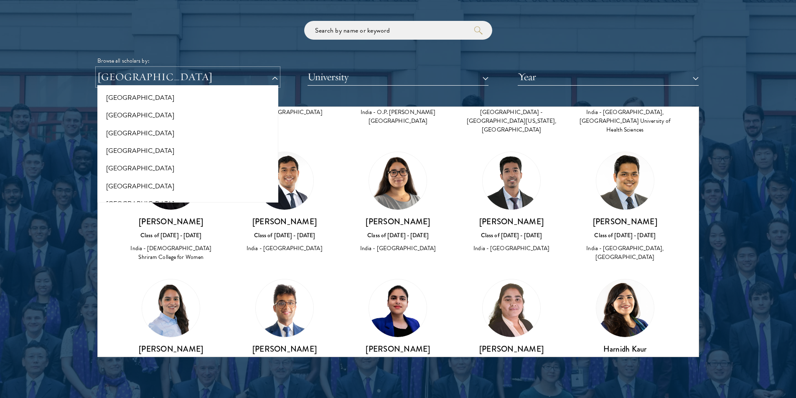
scroll to position [84, 0]
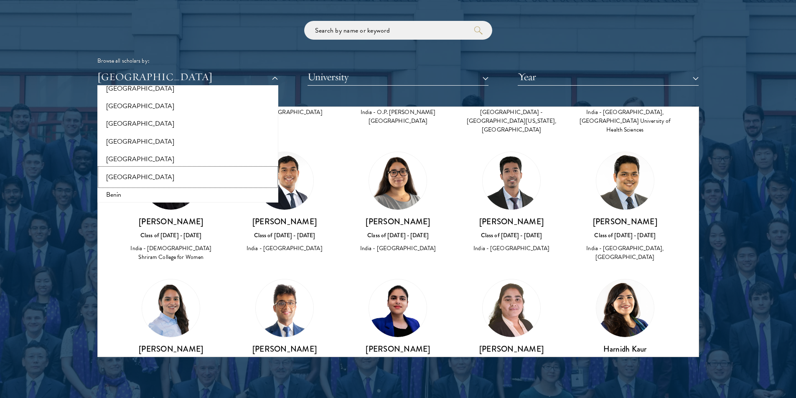
click at [140, 179] on button "[GEOGRAPHIC_DATA]" at bounding box center [188, 177] width 176 height 18
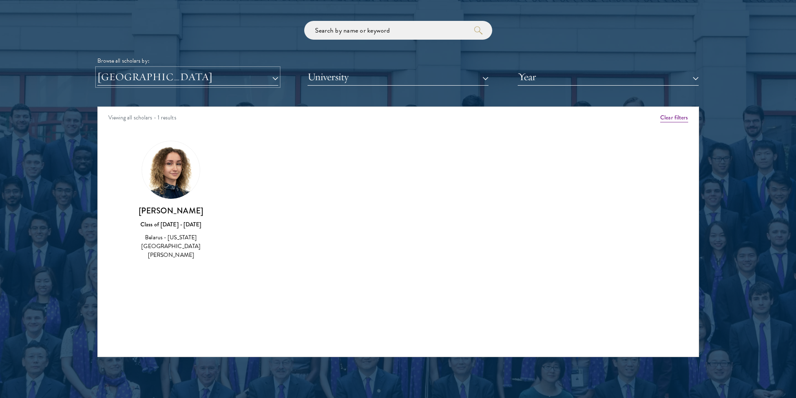
click at [266, 82] on button "[GEOGRAPHIC_DATA]" at bounding box center [187, 77] width 181 height 17
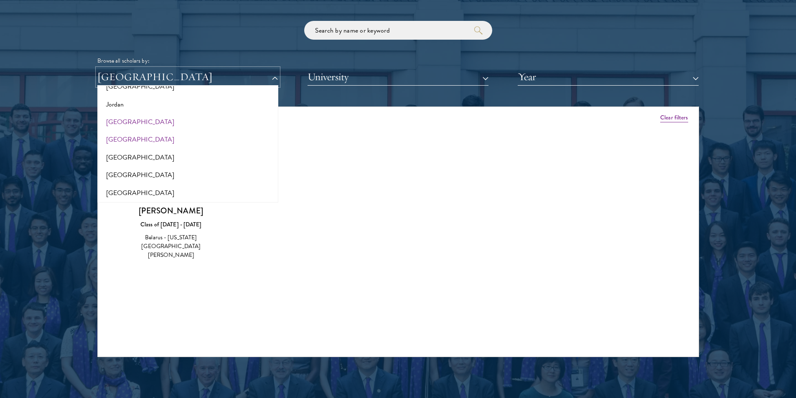
scroll to position [752, 0]
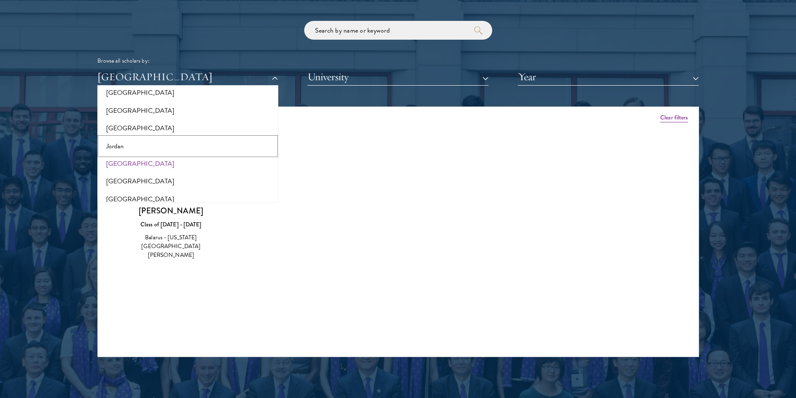
click at [155, 143] on button "Jordan" at bounding box center [188, 146] width 176 height 18
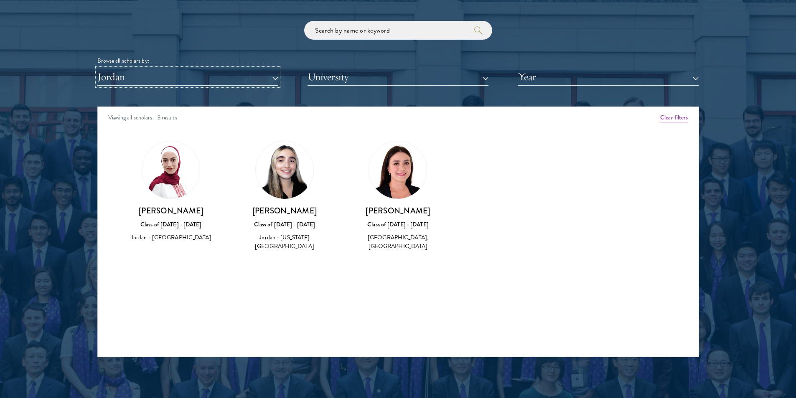
click at [267, 79] on button "Jordan" at bounding box center [187, 77] width 181 height 17
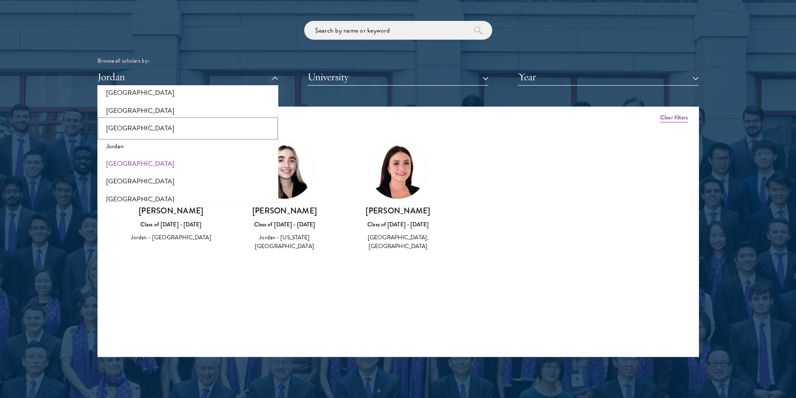
click at [150, 121] on button "[GEOGRAPHIC_DATA]" at bounding box center [188, 128] width 176 height 18
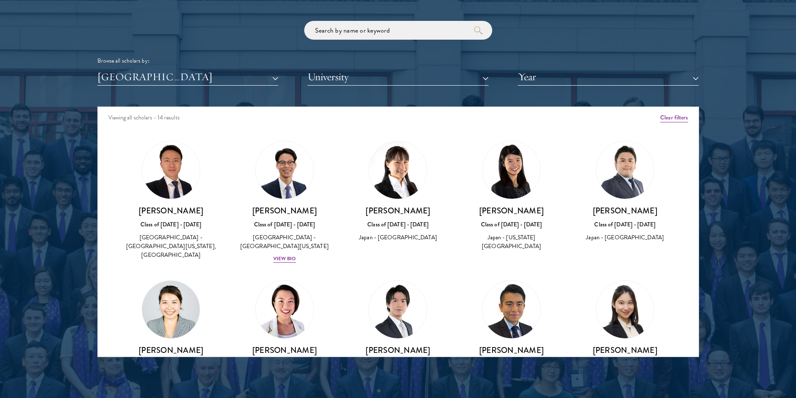
scroll to position [173, 0]
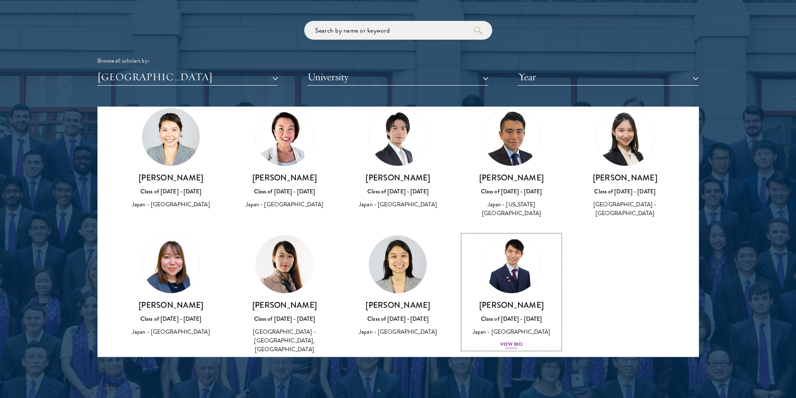
click at [518, 320] on div "[PERSON_NAME] Class of [DATE] - [DATE] [GEOGRAPHIC_DATA] - [GEOGRAPHIC_DATA] Vi…" at bounding box center [511, 324] width 97 height 49
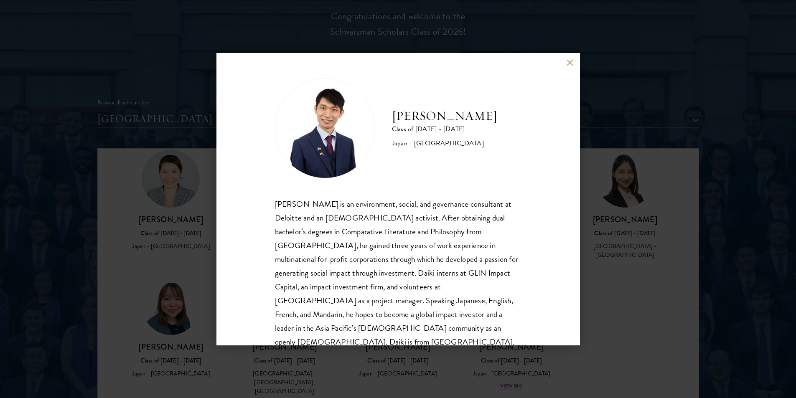
scroll to position [1002, 0]
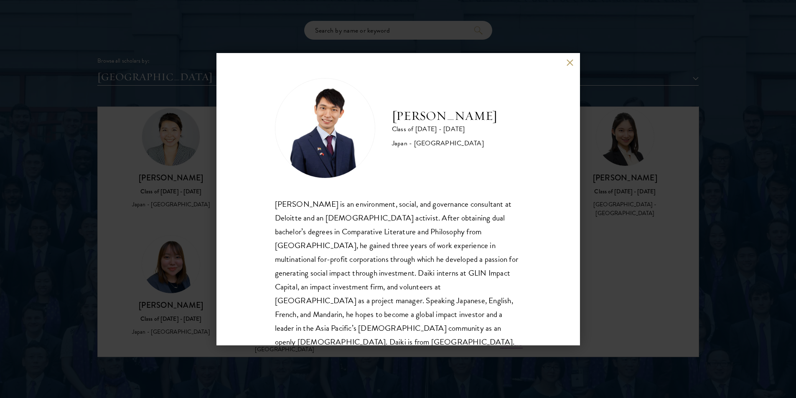
click at [672, 162] on div "[PERSON_NAME] Class of [DATE] - [DATE] [GEOGRAPHIC_DATA] - [GEOGRAPHIC_DATA] [P…" at bounding box center [398, 199] width 796 height 398
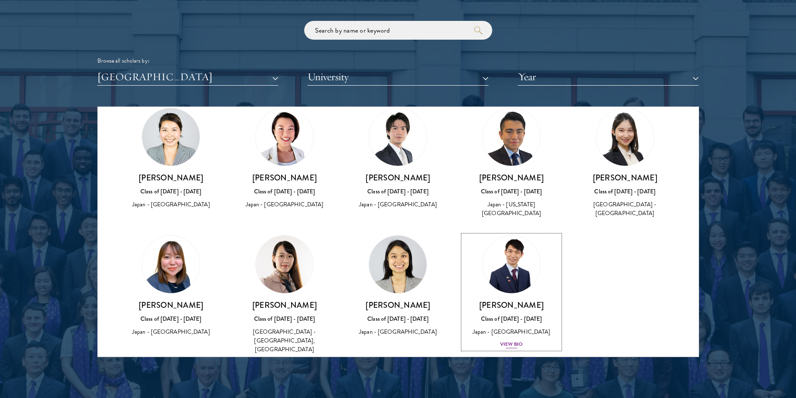
click at [515, 300] on div "[PERSON_NAME] Class of [DATE] - [DATE] [GEOGRAPHIC_DATA] - [GEOGRAPHIC_DATA] Vi…" at bounding box center [511, 324] width 97 height 49
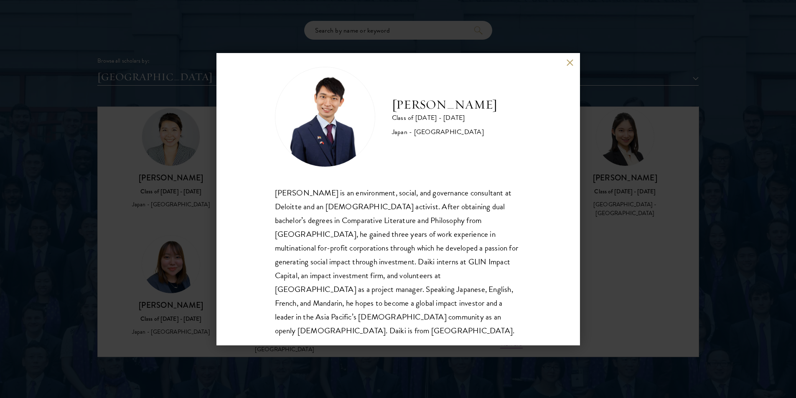
scroll to position [15, 0]
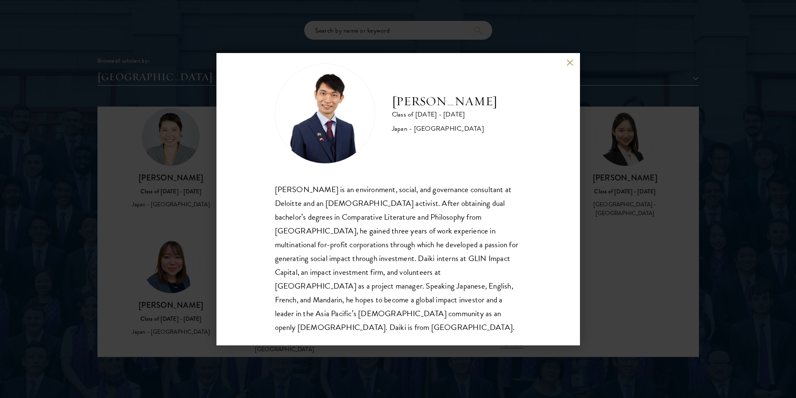
click at [570, 61] on button at bounding box center [569, 62] width 7 height 7
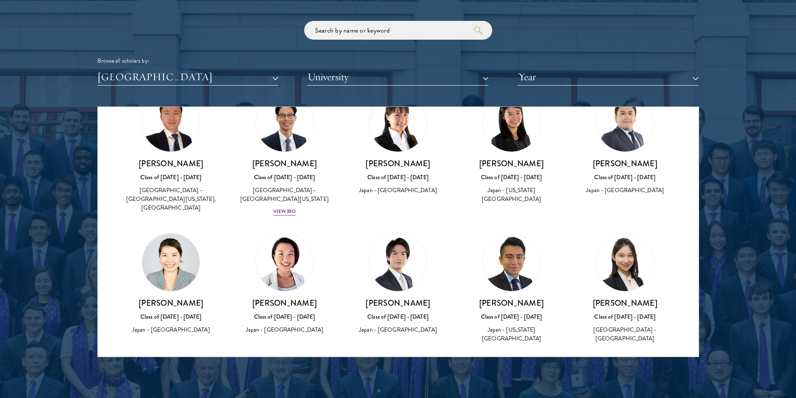
scroll to position [5, 0]
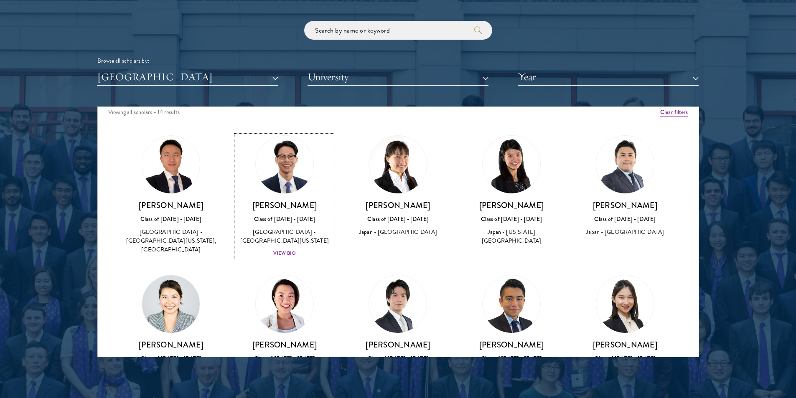
click at [285, 235] on div "[GEOGRAPHIC_DATA] - [GEOGRAPHIC_DATA][US_STATE]" at bounding box center [284, 237] width 97 height 18
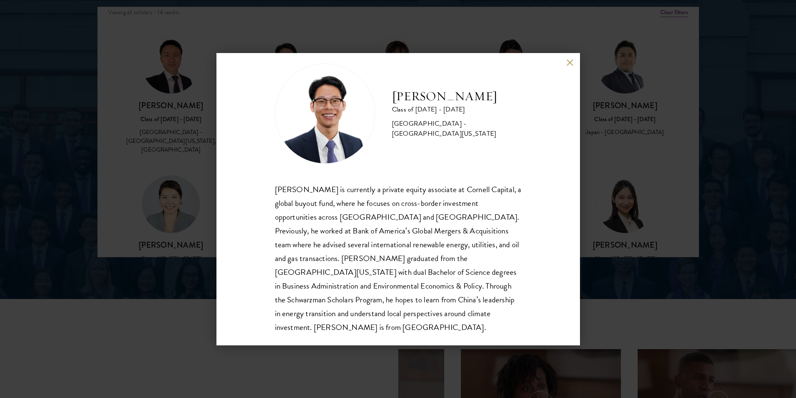
scroll to position [1128, 0]
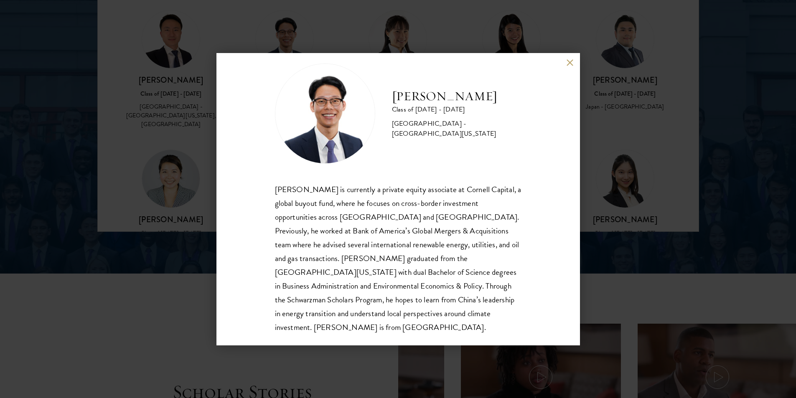
click at [657, 230] on div "[PERSON_NAME] Class of [DATE] - [DATE] [GEOGRAPHIC_DATA] - [GEOGRAPHIC_DATA][US…" at bounding box center [398, 199] width 796 height 398
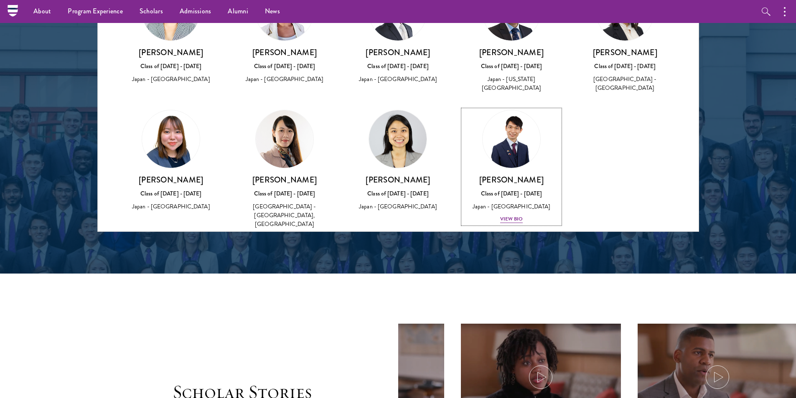
scroll to position [961, 0]
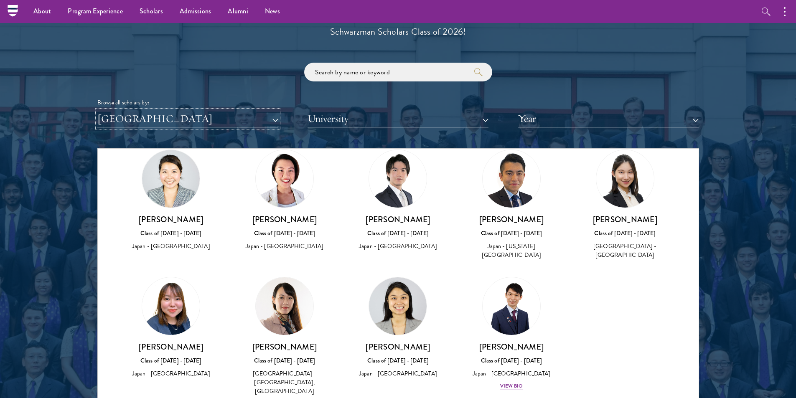
click at [185, 125] on button "[GEOGRAPHIC_DATA]" at bounding box center [187, 118] width 181 height 17
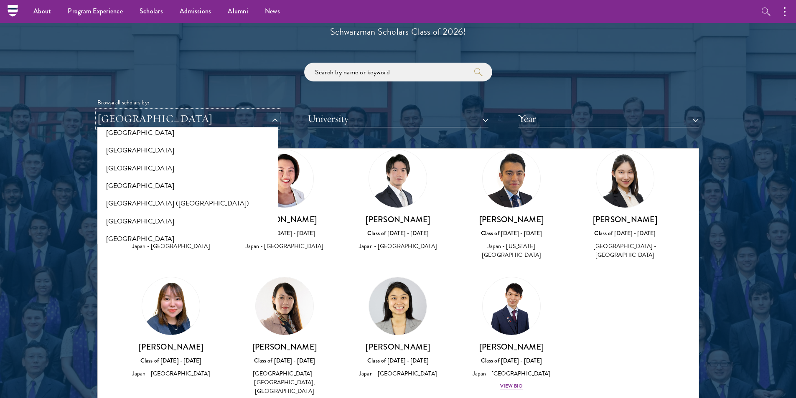
scroll to position [1002, 0]
click at [156, 139] on button "[GEOGRAPHIC_DATA]" at bounding box center [188, 132] width 176 height 18
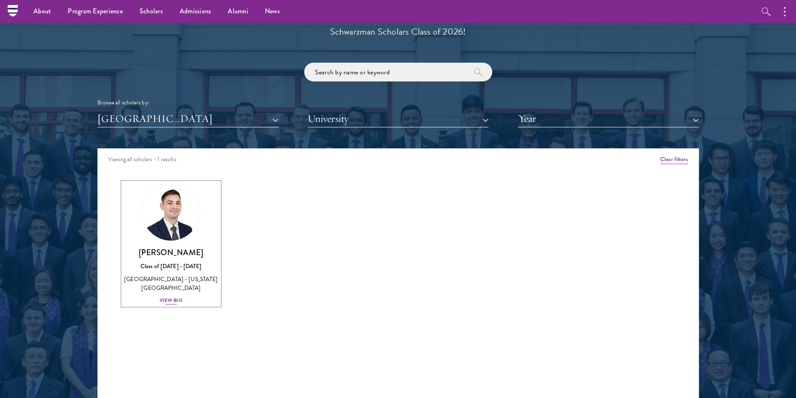
click at [172, 297] on div "View Bio" at bounding box center [171, 301] width 23 height 8
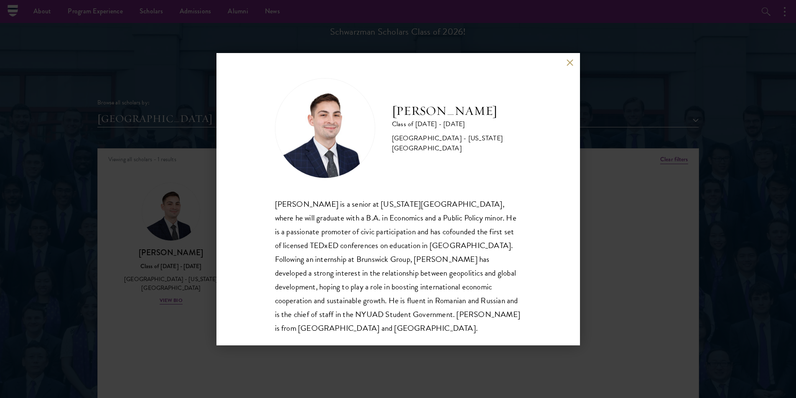
click at [569, 61] on button at bounding box center [569, 62] width 7 height 7
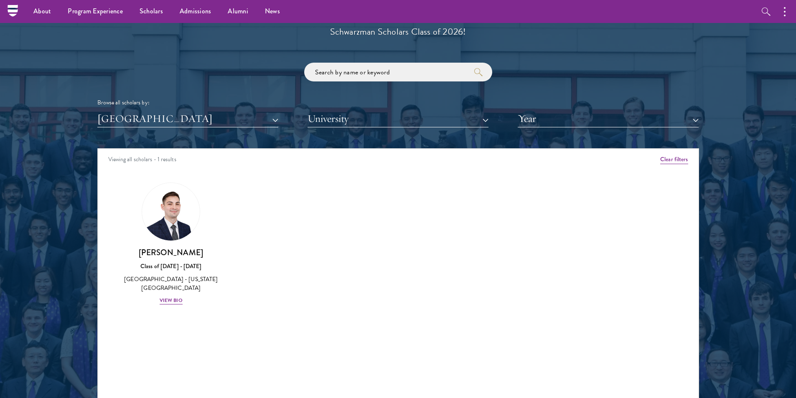
click at [176, 133] on div "Scholar Directory Congratulations and welcome to the Schwarzman Scholars Class …" at bounding box center [397, 186] width 601 height 425
click at [212, 116] on button "[GEOGRAPHIC_DATA]" at bounding box center [187, 118] width 181 height 17
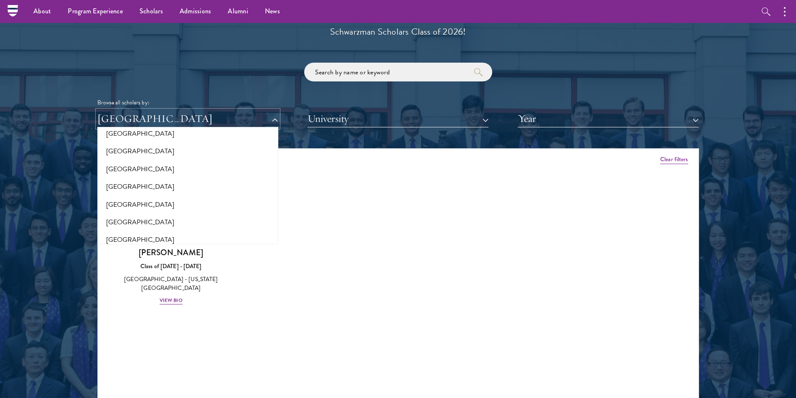
scroll to position [1128, 0]
click at [155, 154] on button "[GEOGRAPHIC_DATA]" at bounding box center [188, 149] width 176 height 18
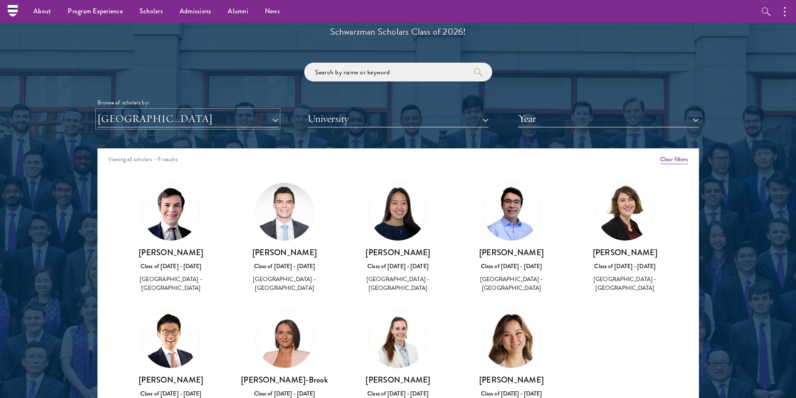
click at [213, 120] on button "[GEOGRAPHIC_DATA]" at bounding box center [187, 118] width 181 height 17
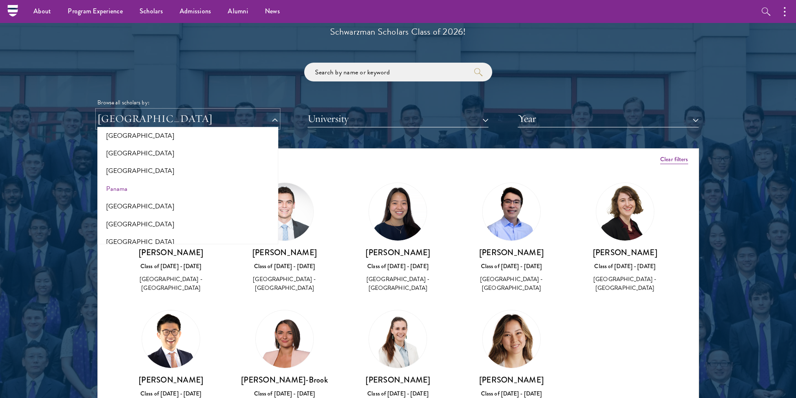
scroll to position [1170, 0]
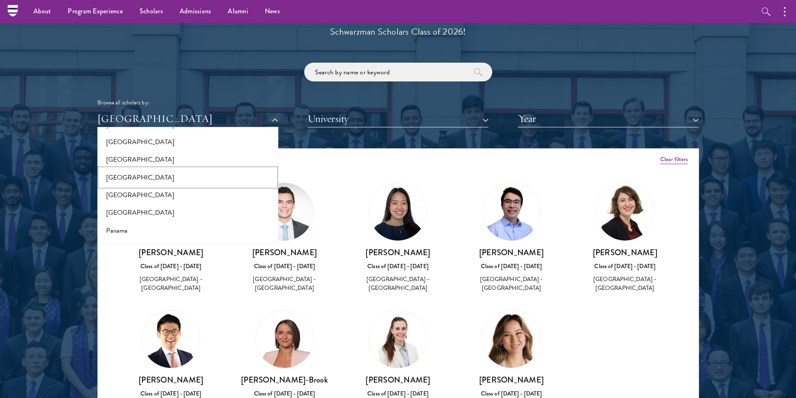
click at [128, 176] on button "[GEOGRAPHIC_DATA]" at bounding box center [188, 178] width 176 height 18
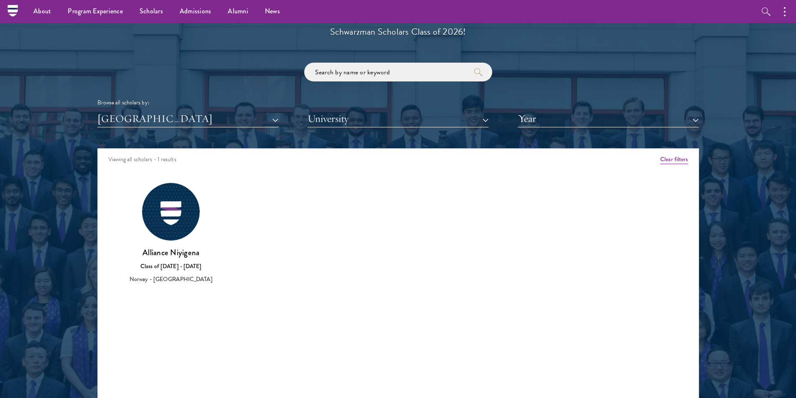
click at [124, 177] on div "Alliance Niyigena Class of [DATE] - [DATE] [GEOGRAPHIC_DATA] - [GEOGRAPHIC_DATA]" at bounding box center [171, 233] width 114 height 119
click at [264, 120] on button "[GEOGRAPHIC_DATA]" at bounding box center [187, 118] width 181 height 17
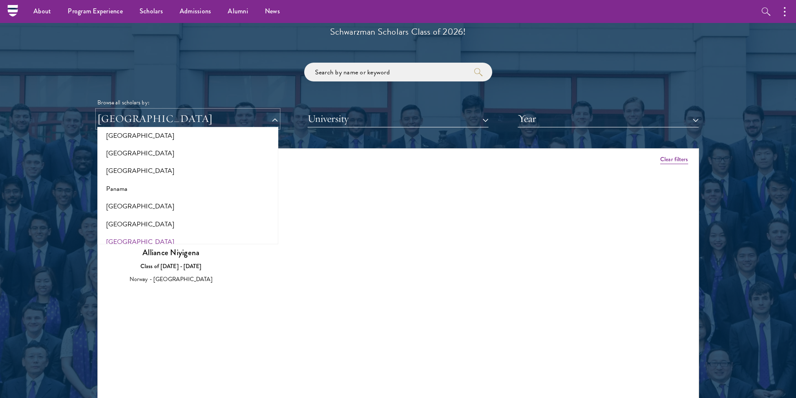
scroll to position [1170, 0]
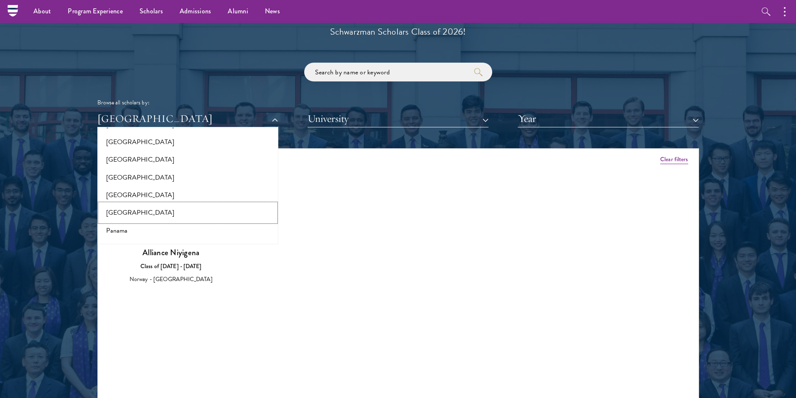
click at [159, 211] on button "[GEOGRAPHIC_DATA]" at bounding box center [188, 213] width 176 height 18
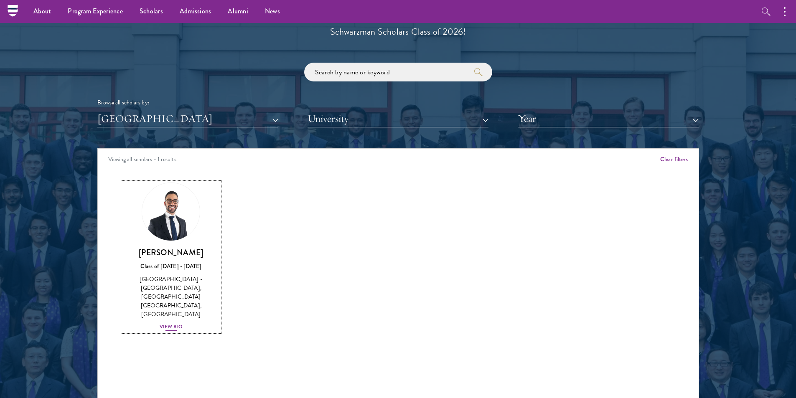
click at [175, 323] on div "View Bio" at bounding box center [171, 327] width 23 height 8
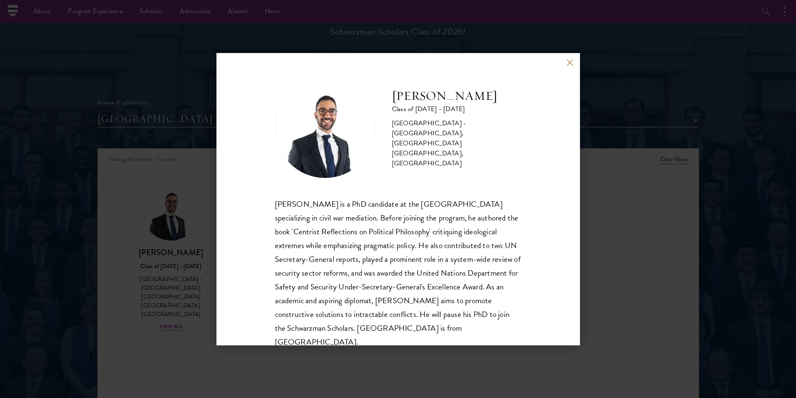
click at [696, 254] on div "[PERSON_NAME] Class of [DATE] - [DATE] [GEOGRAPHIC_DATA] - [GEOGRAPHIC_DATA], […" at bounding box center [398, 199] width 796 height 398
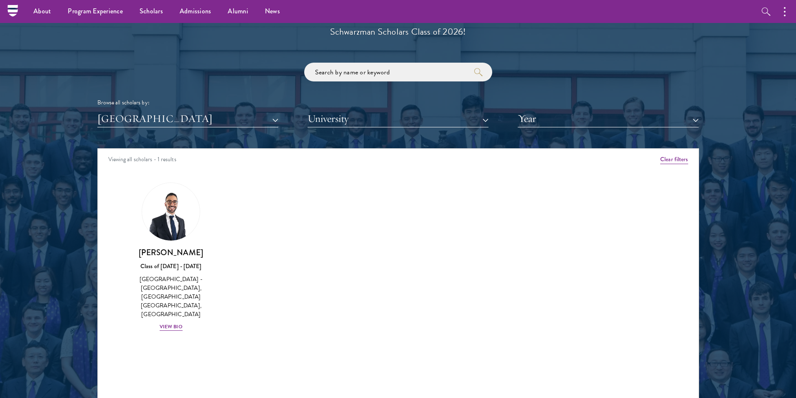
click at [223, 131] on div "Scholar Directory Congratulations and welcome to the Schwarzman Scholars Class …" at bounding box center [397, 186] width 601 height 425
click at [230, 117] on button "[GEOGRAPHIC_DATA]" at bounding box center [187, 118] width 181 height 17
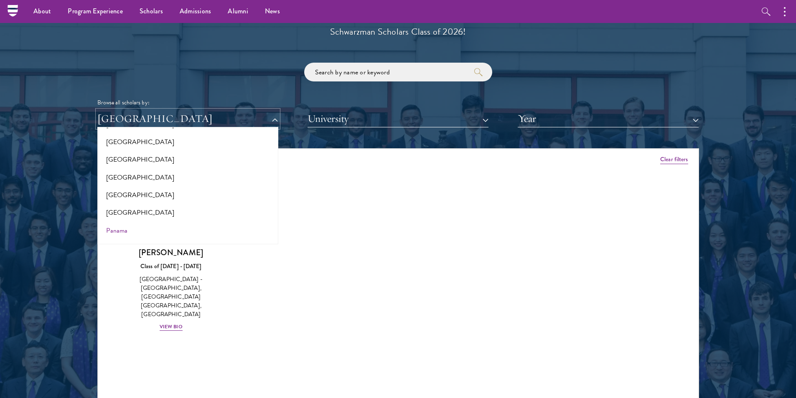
scroll to position [1337, 0]
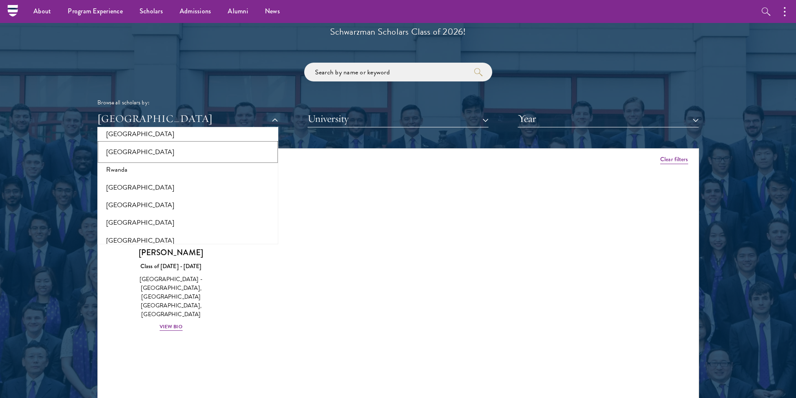
click at [169, 151] on button "[GEOGRAPHIC_DATA]" at bounding box center [188, 152] width 176 height 18
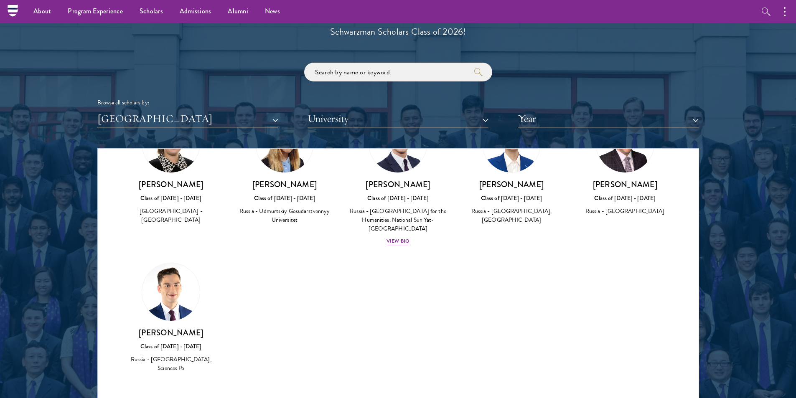
scroll to position [216, 0]
click at [179, 327] on h3 "[PERSON_NAME]" at bounding box center [171, 332] width 97 height 10
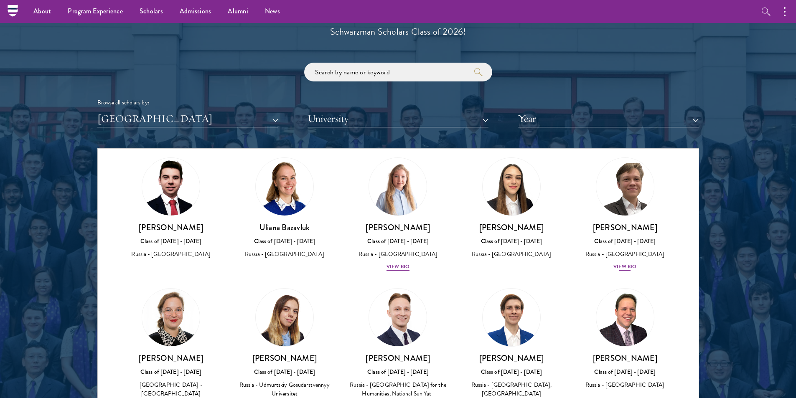
scroll to position [0, 0]
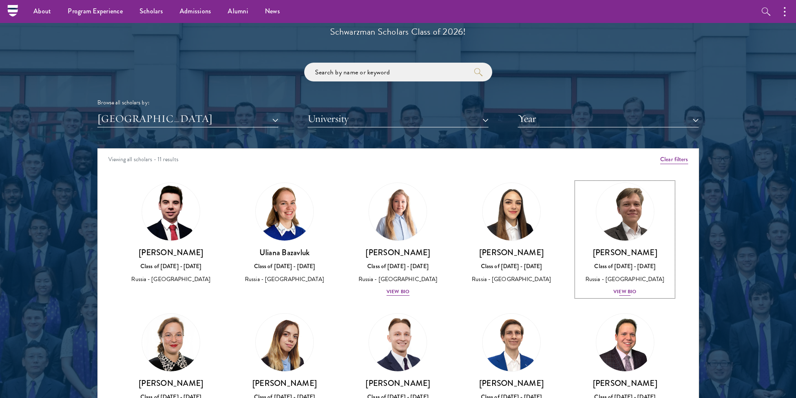
click at [617, 296] on div "View Bio" at bounding box center [624, 292] width 23 height 8
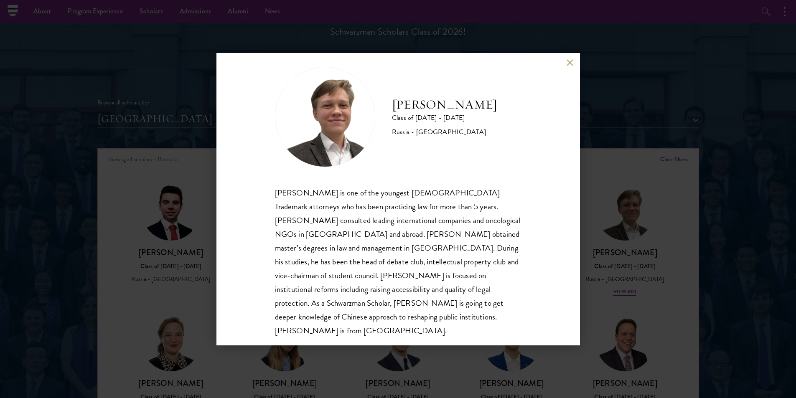
scroll to position [15, 0]
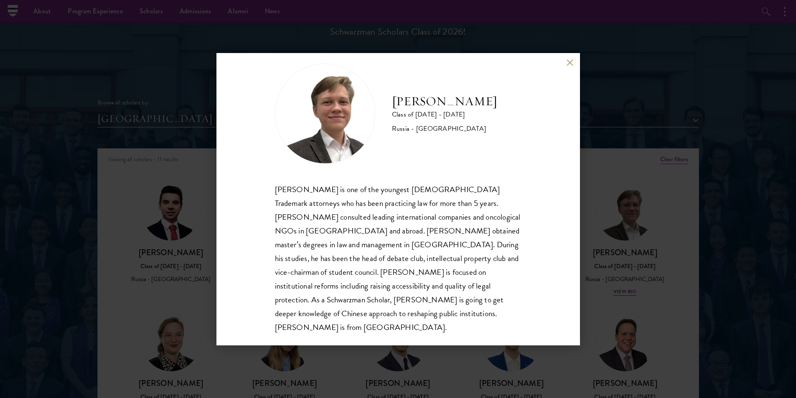
click at [572, 62] on button at bounding box center [569, 62] width 7 height 7
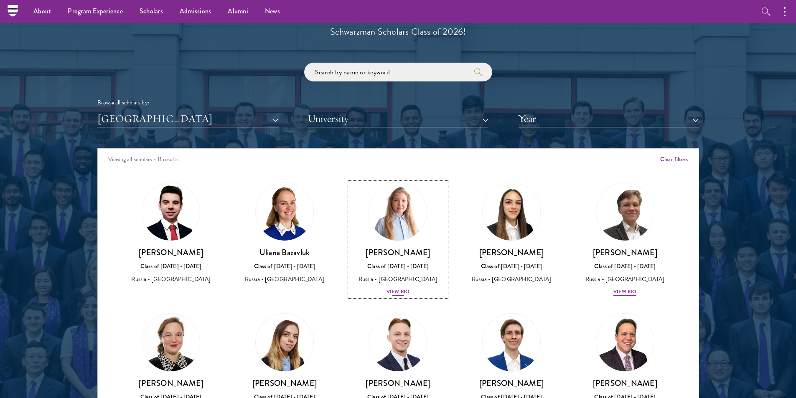
click at [400, 296] on div "View Bio" at bounding box center [397, 292] width 23 height 8
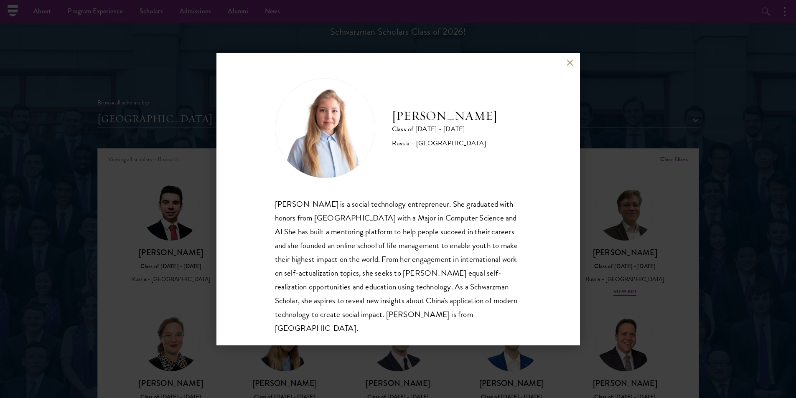
click at [571, 63] on button at bounding box center [569, 62] width 7 height 7
